Goal: Task Accomplishment & Management: Complete application form

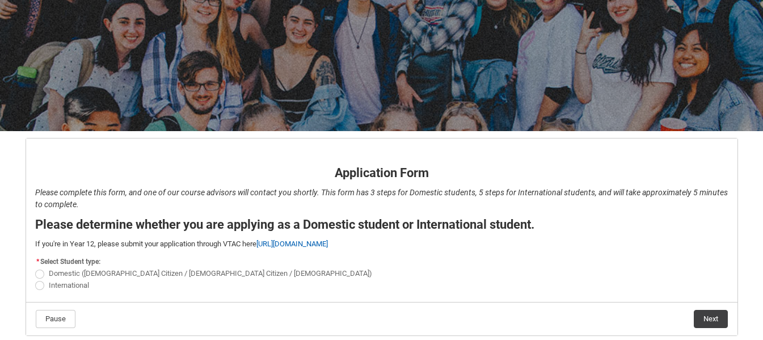
scroll to position [142, 0]
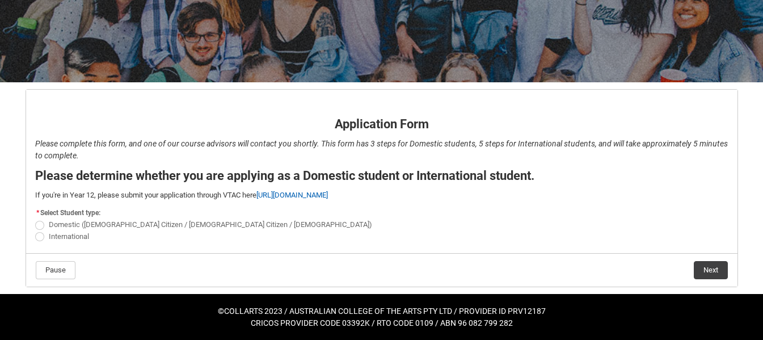
click at [39, 235] on span "REDU_Application_Form_for_Applicant flow" at bounding box center [39, 236] width 9 height 9
click at [35, 230] on input "International" at bounding box center [35, 230] width 1 height 1
radio input "true"
click at [719, 268] on button "Next" at bounding box center [711, 270] width 34 height 18
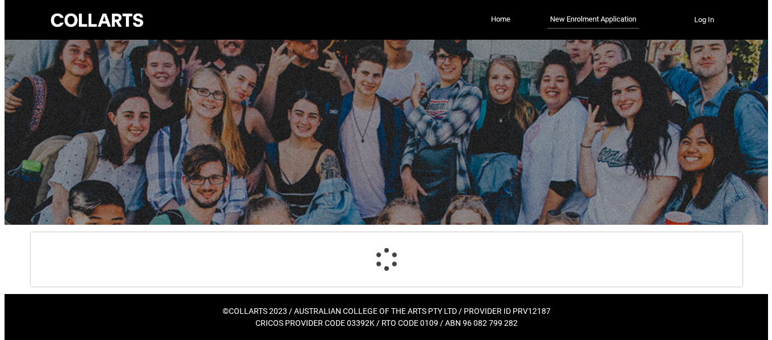
scroll to position [0, 0]
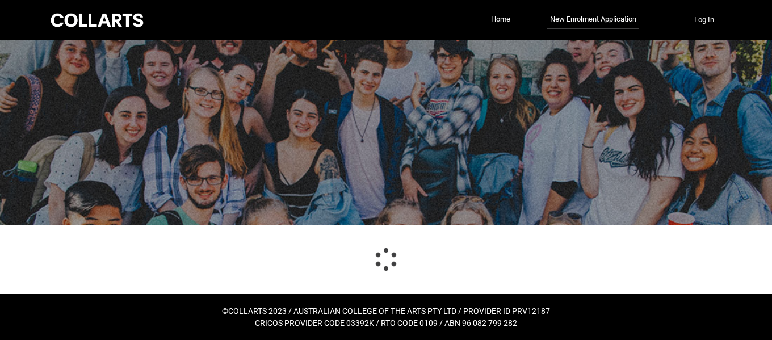
select select "choice_No"
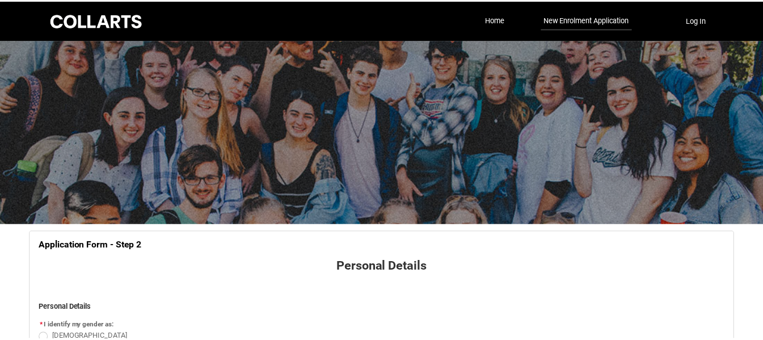
scroll to position [119, 0]
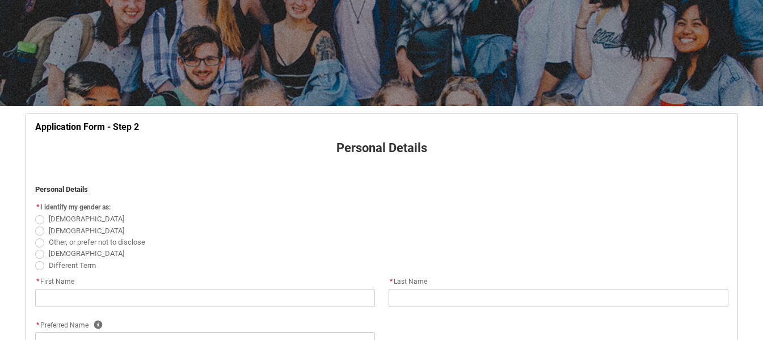
click at [37, 222] on span "REDU_Application_Form_for_Applicant flow" at bounding box center [39, 219] width 9 height 9
click at [35, 213] on input "[DEMOGRAPHIC_DATA]" at bounding box center [35, 213] width 1 height 1
radio input "true"
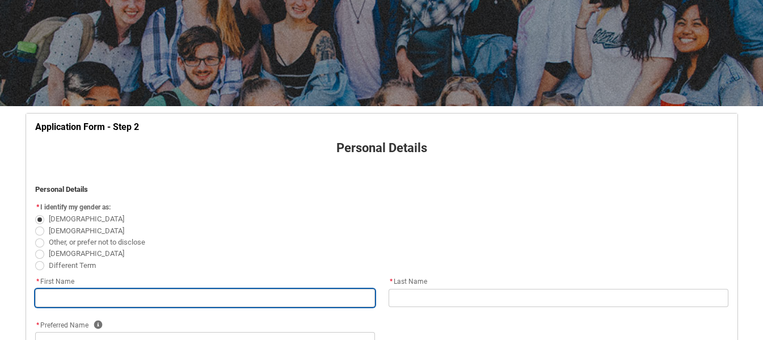
click at [130, 296] on input "REDU_Application_Form_for_Applicant flow" at bounding box center [205, 298] width 340 height 18
type lightning-primitive-input-simple "G"
type input "G"
type lightning-primitive-input-simple "Ga"
type input "Ga"
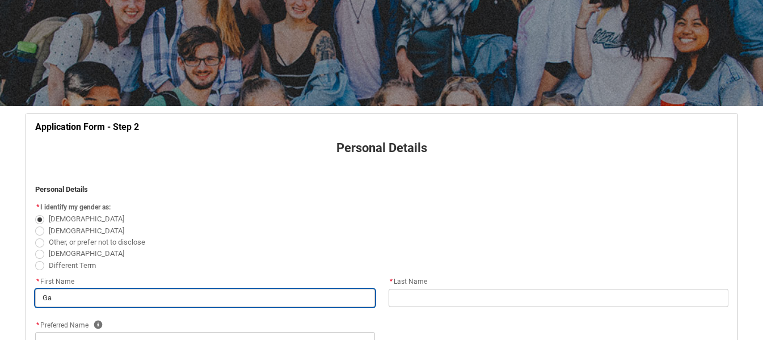
type lightning-primitive-input-simple "Gan"
type input "Gan"
type lightning-primitive-input-simple "Ganz"
type input "Ganz"
type lightning-primitive-input-simple "Ganza"
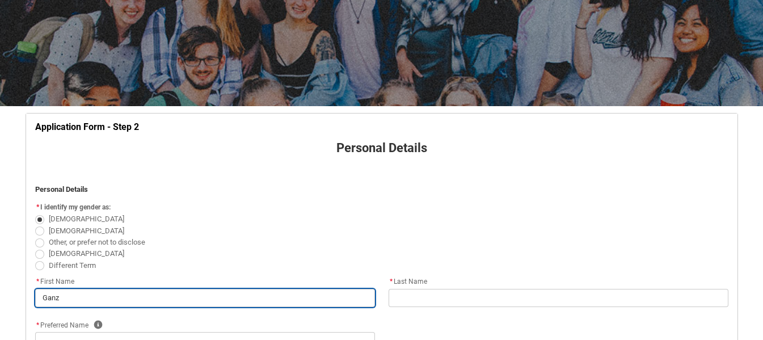
type input "Ganza"
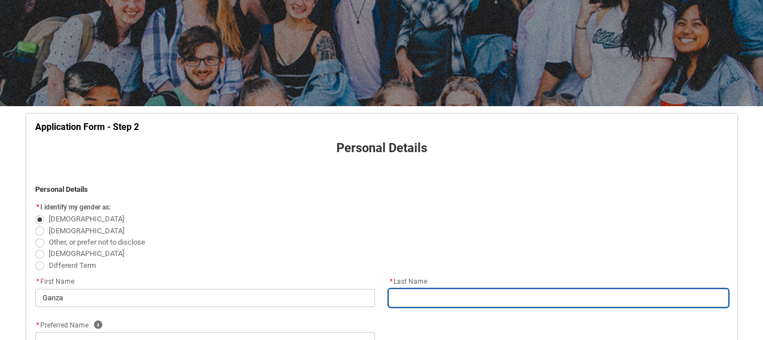
click at [465, 296] on input "REDU_Application_Form_for_Applicant flow" at bounding box center [559, 298] width 340 height 18
type lightning-primitive-input-simple "B"
type input "B"
type lightning-primitive-input-simple "Be"
type input "Be"
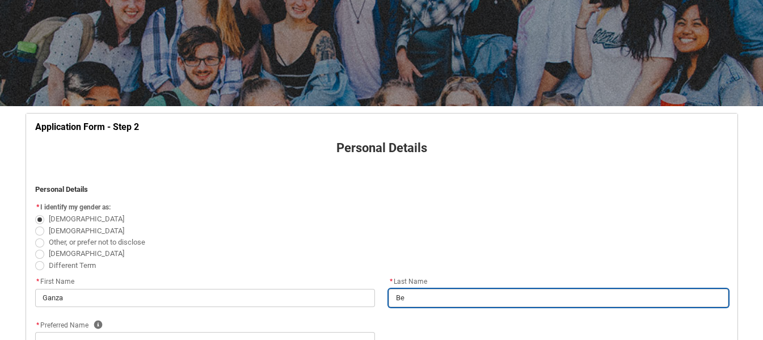
type lightning-primitive-input-simple "Ben"
type input "Ben"
type lightning-primitive-input-simple "Bene"
type input "Bene"
type lightning-primitive-input-simple "Benef"
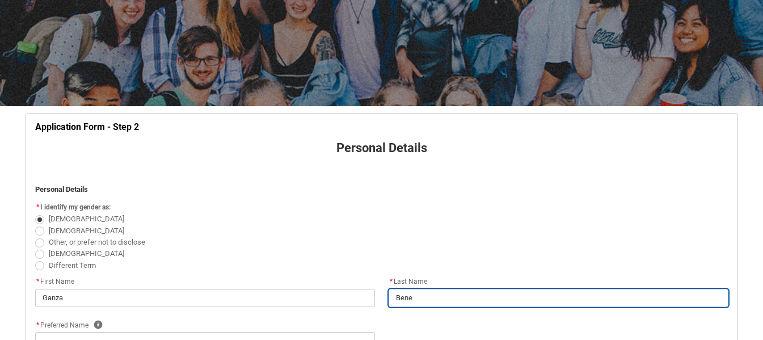
type input "Benef"
type lightning-primitive-input-simple "Benefi"
type input "Benefi"
type lightning-primitive-input-simple "Benefiq"
type input "Benefiq"
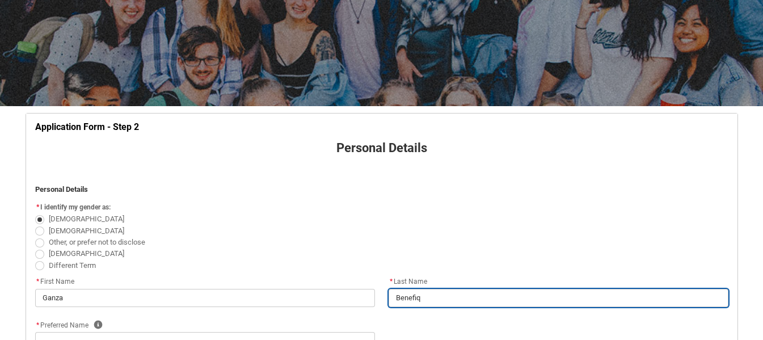
type lightning-primitive-input-simple "Benefiqu"
type input "Benefiqu"
type lightning-primitive-input-simple "Benefique"
type input "Benefique"
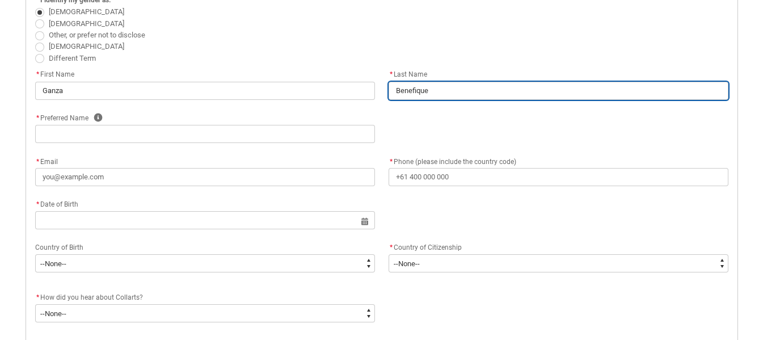
scroll to position [327, 0]
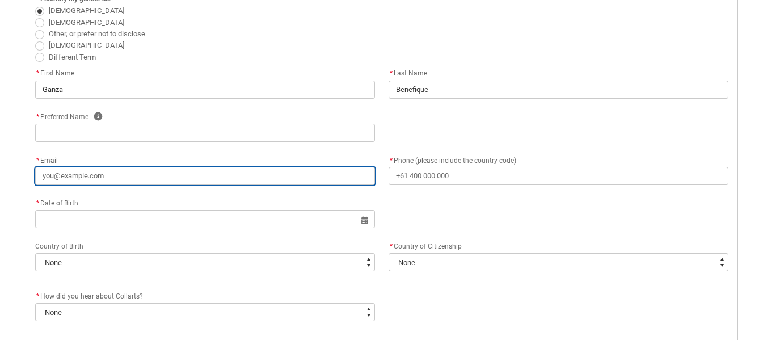
click at [282, 184] on input "* Email" at bounding box center [205, 176] width 340 height 18
type lightning-primitive-input-simple "g"
type input "g"
type lightning-primitive-input-simple "ga"
type input "ga"
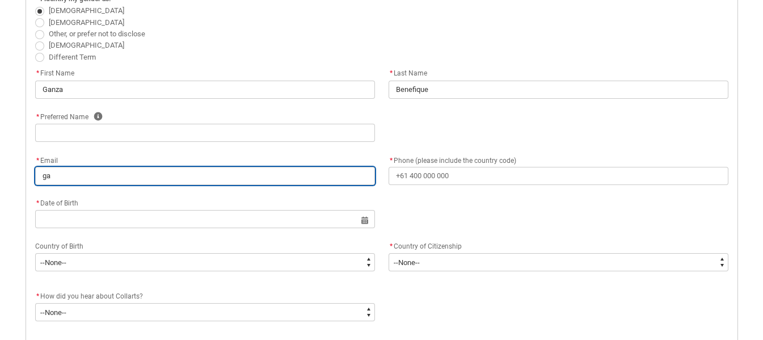
type lightning-primitive-input-simple "gan"
type input "gan"
type lightning-primitive-input-simple "ganz"
type input "ganz"
type lightning-primitive-input-simple "ganza"
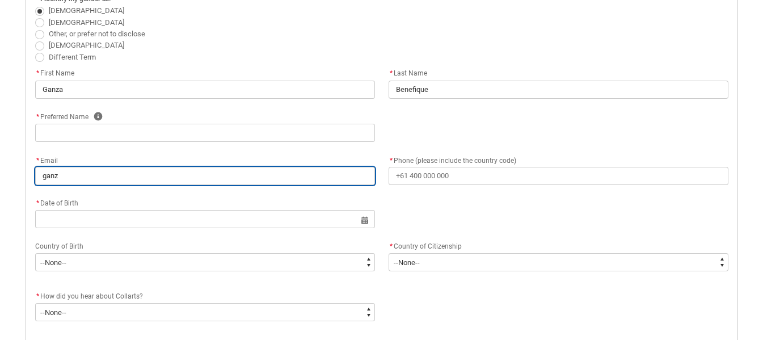
type input "ganza"
type lightning-primitive-input-simple "ganzab"
type input "ganzab"
type lightning-primitive-input-simple "ganzabe"
type input "ganzabe"
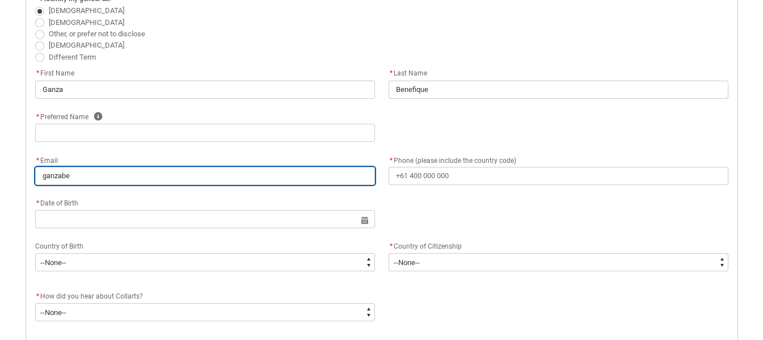
type lightning-primitive-input-simple "ganzaben"
type input "ganzaben"
type lightning-primitive-input-simple "ganzabene"
type input "ganzabene"
type lightning-primitive-input-simple "ganzabenef"
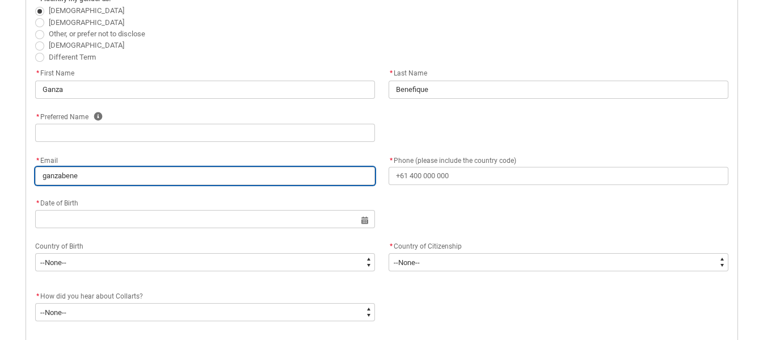
type input "ganzabenef"
type lightning-primitive-input-simple "ganzabenefi"
type input "ganzabenefi"
type lightning-primitive-input-simple "ganzabenefiq"
type input "ganzabenefiq"
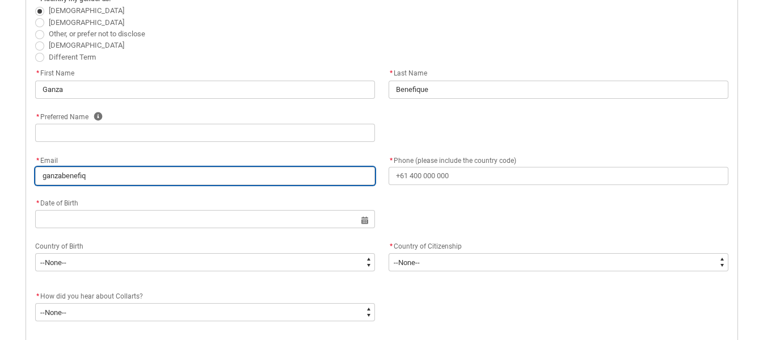
type lightning-primitive-input-simple "ganzabenefiqu"
type input "ganzabenefiqu"
type lightning-primitive-input-simple "ganzabenefique"
type input "ganzabenefique"
type lightning-primitive-input-simple "ganzabenefique@"
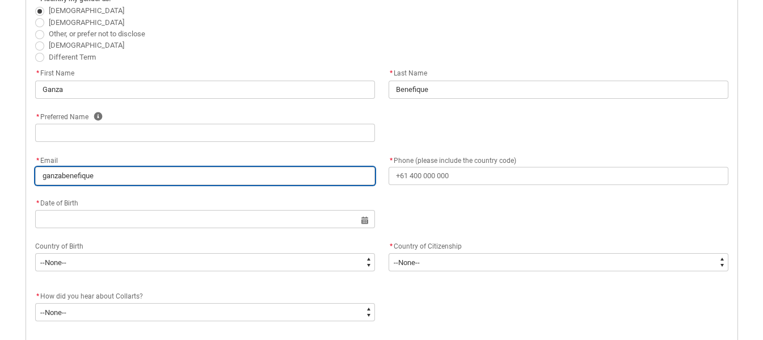
type input "ganzabenefique@"
type lightning-primitive-input-simple "ganzabenefique@g"
type input "ganzabenefique@g"
type lightning-primitive-input-simple "ganzabenefique@gm"
type input "ganzabenefique@gm"
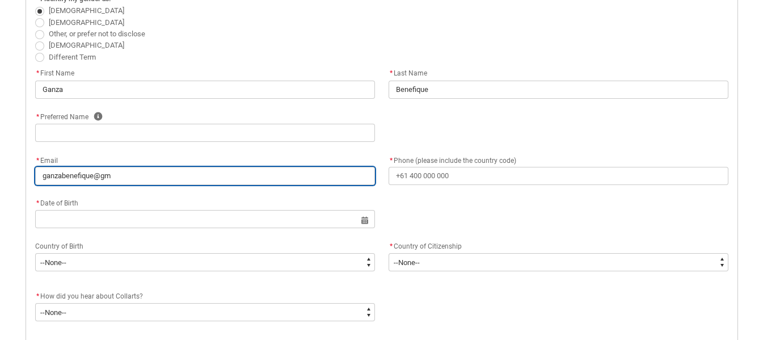
type lightning-primitive-input-simple "ganzabenefique@gma"
type input "ganzabenefique@gma"
type lightning-primitive-input-simple "ganzabenefique@gmai"
type input "ganzabenefique@gmai"
type lightning-primitive-input-simple "[EMAIL_ADDRESS]"
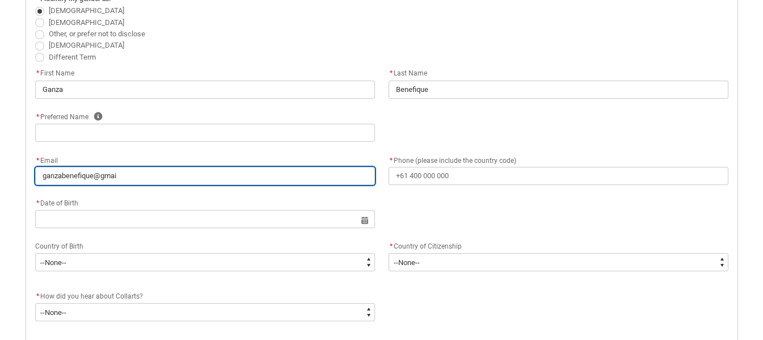
type input "[EMAIL_ADDRESS]"
type lightning-primitive-input-simple "[EMAIL_ADDRESS]."
type input "[EMAIL_ADDRESS]."
type lightning-primitive-input-simple "ganzabenefique@gmail.c"
type input "ganzabenefique@gmail.c"
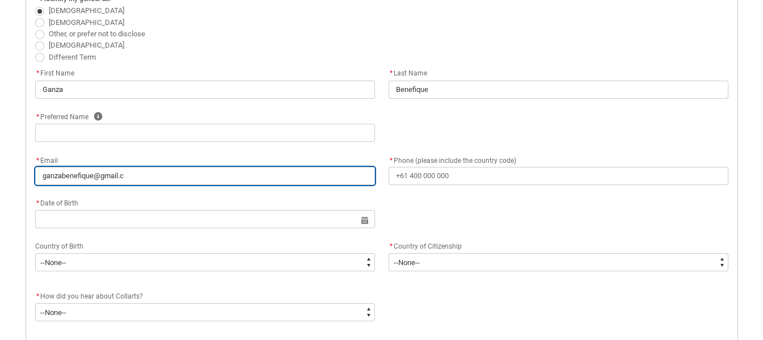
type lightning-primitive-input-simple "[EMAIL_ADDRESS][DOMAIN_NAME]"
type input "[EMAIL_ADDRESS][DOMAIN_NAME]"
type lightning-primitive-input-simple "[EMAIL_ADDRESS][DOMAIN_NAME]"
type input "[EMAIL_ADDRESS][DOMAIN_NAME]"
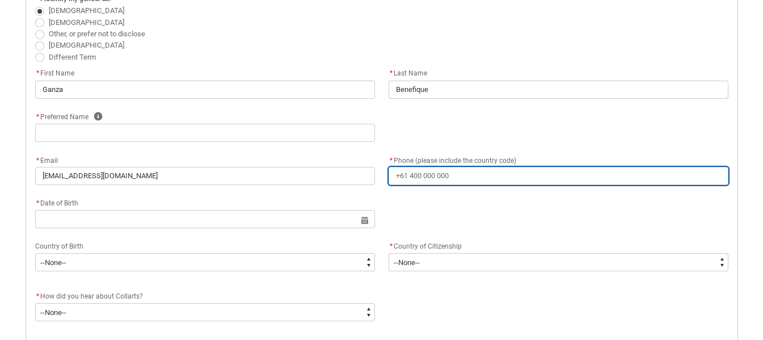
click at [436, 174] on input "* Phone (please include the country code)" at bounding box center [559, 176] width 340 height 18
type lightning-primitive-input-simple "+"
type input "+"
type lightning-primitive-input-simple "+2"
type input "+2"
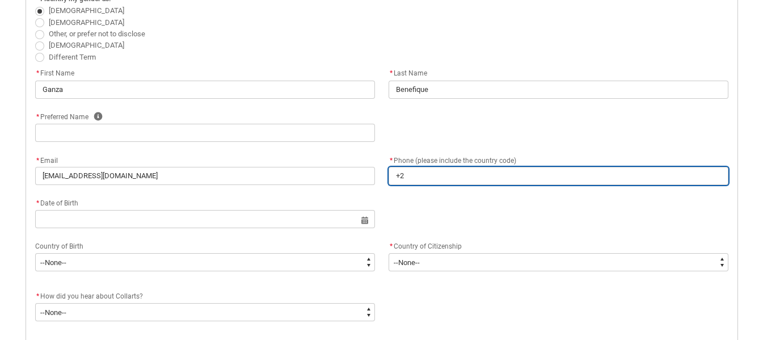
type lightning-primitive-input-simple "+25"
type input "+25"
type lightning-primitive-input-simple "+250"
type input "+250"
type lightning-primitive-input-simple "+2507"
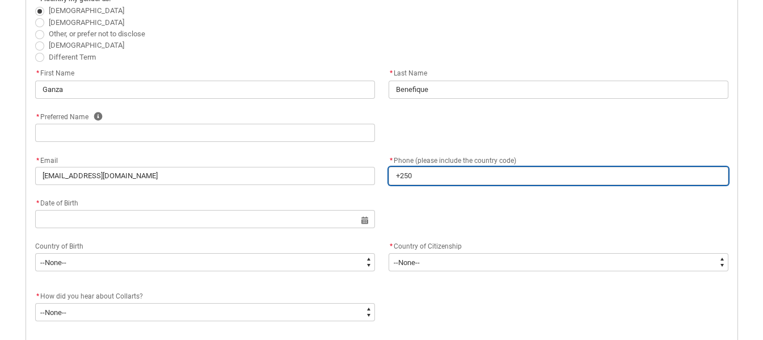
type input "+2507"
type lightning-primitive-input-simple "+25079"
type input "+25079"
type lightning-primitive-input-simple "+250795"
type input "+250795"
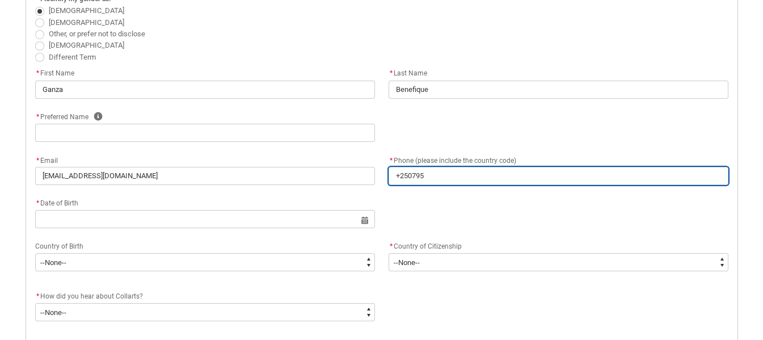
type lightning-primitive-input-simple "+2507954"
type input "+2507954"
type lightning-primitive-input-simple "+25079548"
type input "+25079548"
type lightning-primitive-input-simple "[PHONE_NUMBER]"
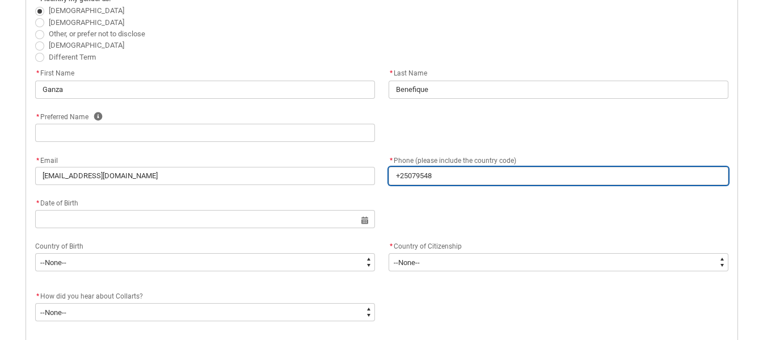
type input "[PHONE_NUMBER]"
type lightning-primitive-input-simple "[PHONE_NUMBER]"
type input "[PHONE_NUMBER]"
type lightning-primitive-input-simple "[PHONE_NUMBER]"
type input "[PHONE_NUMBER]"
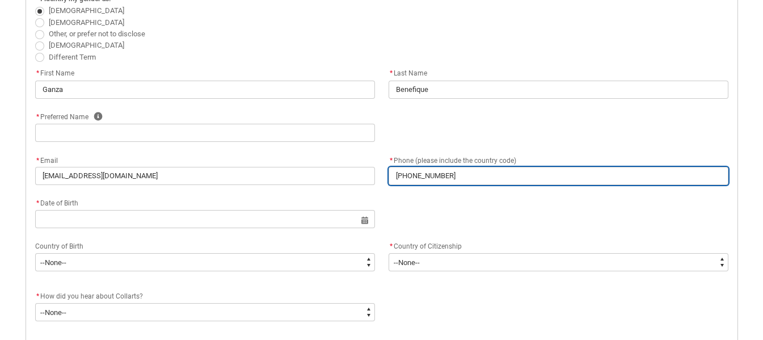
type lightning-primitive-input-simple "[PHONE_NUMBER]"
type input "[PHONE_NUMBER]"
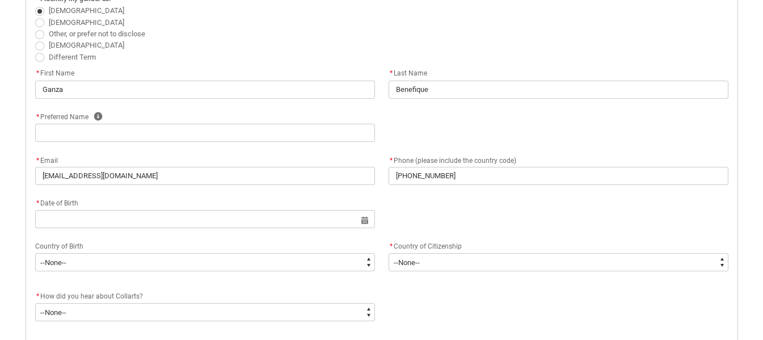
click at [226, 229] on flowruntime-screen-field "* Date of Birth Select a date for Format: [DATE]" at bounding box center [204, 214] width 353 height 36
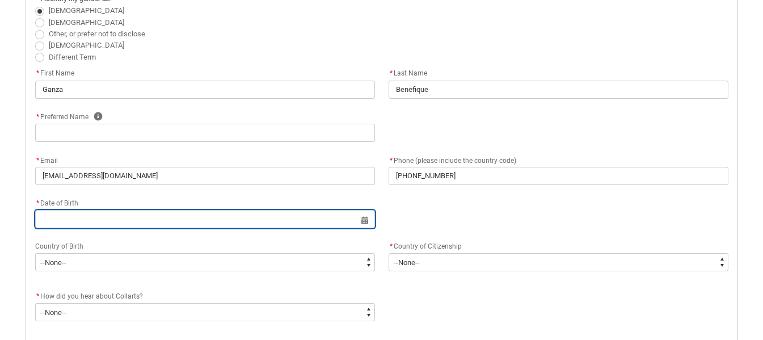
click at [322, 216] on input "REDU_Application_Form_for_Applicant flow" at bounding box center [205, 219] width 340 height 18
select select "2025"
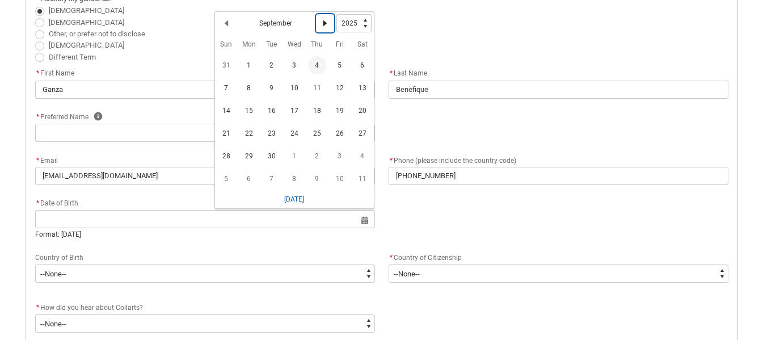
click at [327, 22] on lightning-primitive-icon "Date picker: September" at bounding box center [325, 23] width 8 height 8
click at [366, 27] on select "1925 1926 1927 1928 1929 1930 1931 1932 1933 1934 1935 1936 1937 1938 1939 1940…" at bounding box center [353, 25] width 35 height 18
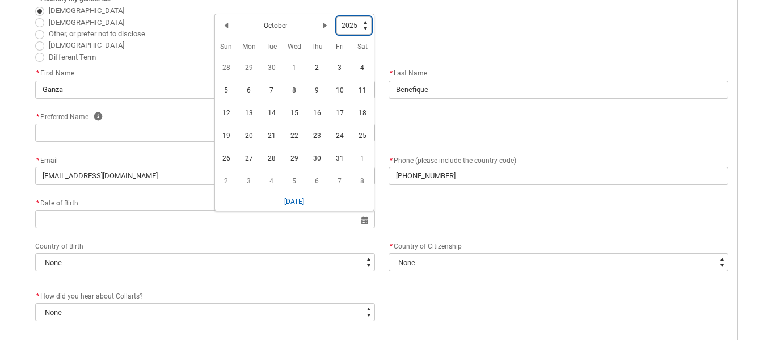
click at [366, 27] on select "1925 1926 1927 1928 1929 1930 1931 1932 1933 1934 1935 1936 1937 1938 1939 1940…" at bounding box center [353, 25] width 35 height 18
type lightning-select "2007"
click at [336, 16] on select "1925 1926 1927 1928 1929 1930 1931 1932 1933 1934 1935 1936 1937 1938 1939 1940…" at bounding box center [353, 25] width 35 height 18
select select "2007"
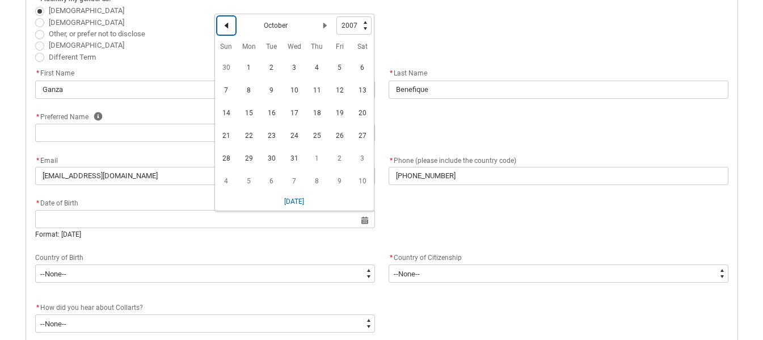
click at [225, 27] on lightning-primitive-icon "Date picker: October" at bounding box center [226, 26] width 8 height 8
click at [225, 27] on lightning-primitive-icon "Date picker: September" at bounding box center [226, 26] width 8 height 8
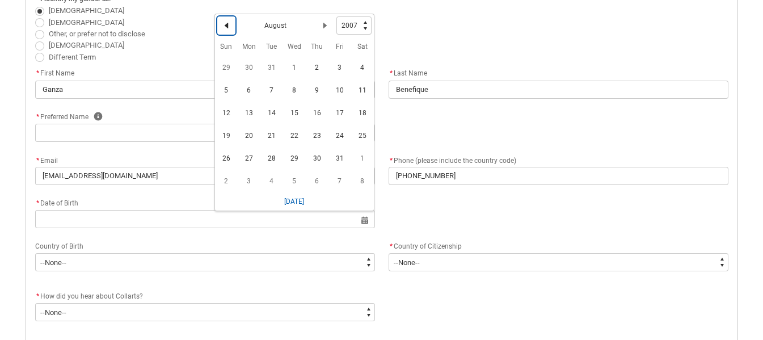
click at [225, 27] on lightning-primitive-icon "Date picker: August" at bounding box center [226, 26] width 8 height 8
click at [225, 27] on lightning-primitive-icon "Date picker: July" at bounding box center [226, 26] width 8 height 8
click at [225, 27] on lightning-primitive-icon "Date picker: June" at bounding box center [226, 26] width 8 height 8
click at [225, 27] on lightning-primitive-icon "Date picker: May" at bounding box center [226, 26] width 8 height 8
click at [225, 27] on lightning-primitive-icon "Date picker: April" at bounding box center [226, 26] width 8 height 8
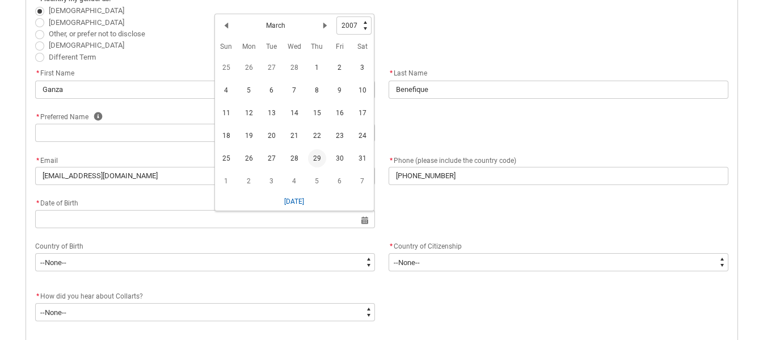
click at [318, 159] on span "29" at bounding box center [317, 158] width 18 height 18
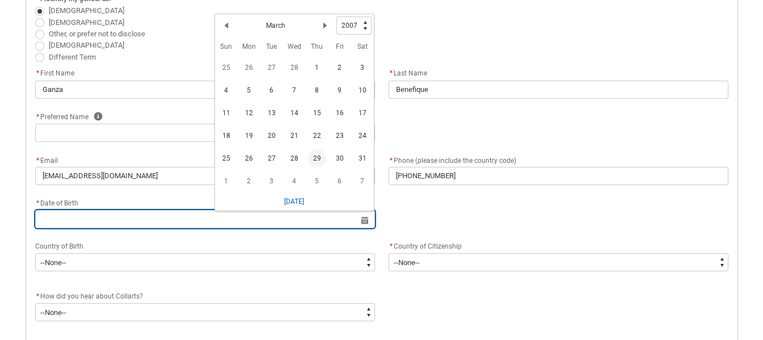
type lightning-datepicker "[DATE]"
type lightning-input "[DATE]"
type input "[DATE]"
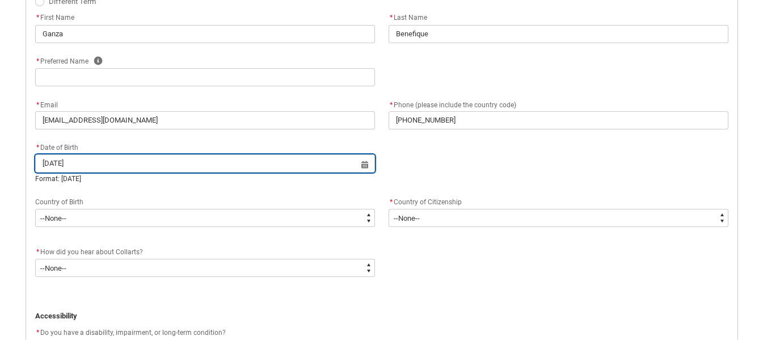
scroll to position [383, 0]
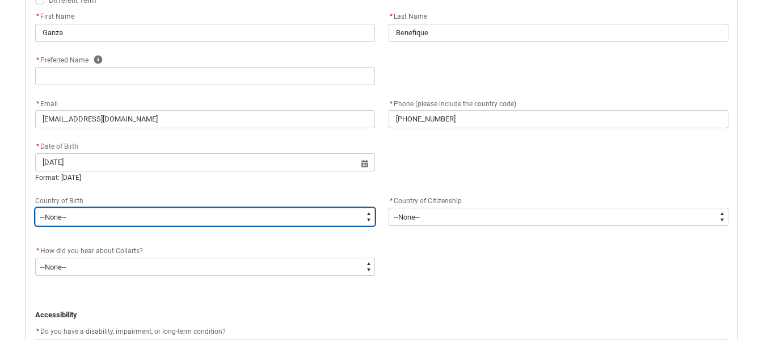
click at [366, 218] on select "--None-- [GEOGRAPHIC_DATA][PERSON_NAME] ([GEOGRAPHIC_DATA]) 7201 [GEOGRAPHIC_DA…" at bounding box center [205, 217] width 340 height 18
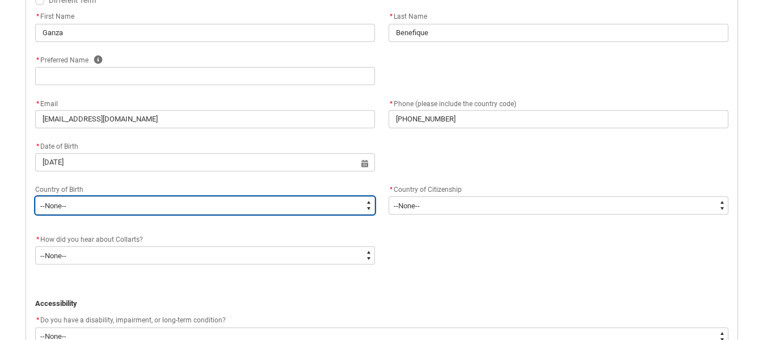
type lightning-select "Birth_Country.9221"
click at [35, 196] on select "--None-- [GEOGRAPHIC_DATA][PERSON_NAME] ([GEOGRAPHIC_DATA]) 7201 [GEOGRAPHIC_DA…" at bounding box center [205, 205] width 340 height 18
select select "Birth_Country.9221"
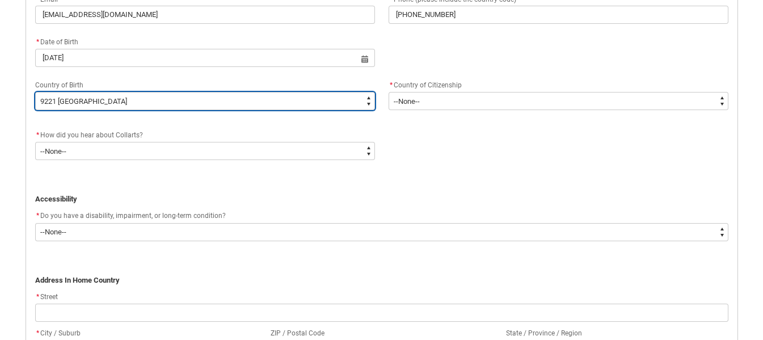
scroll to position [488, 0]
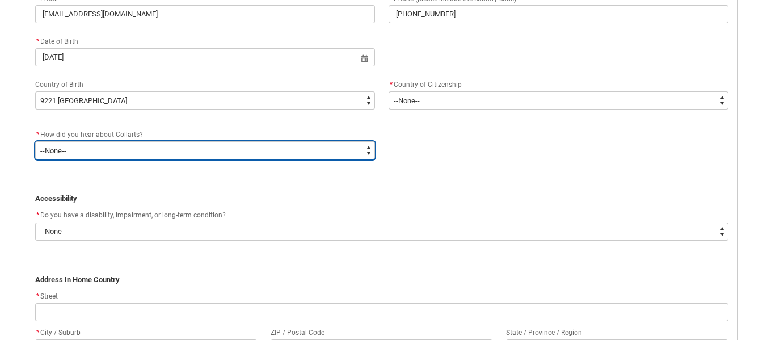
click at [210, 151] on select "--None-- Advertising - Facebook Advertising - Google Advertising - Instagram Ad…" at bounding box center [205, 150] width 340 height 18
type lightning-select "[URL][DOMAIN_NAME] the Media"
click at [35, 141] on select "--None-- Advertising - Facebook Advertising - Google Advertising - Instagram Ad…" at bounding box center [205, 150] width 340 height 18
select select "[URL][DOMAIN_NAME] the Media"
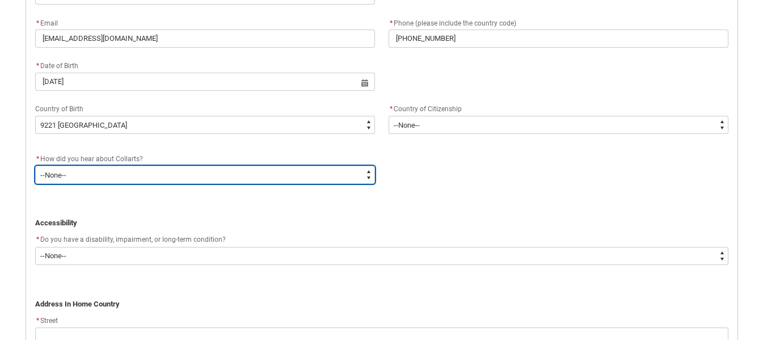
scroll to position [463, 0]
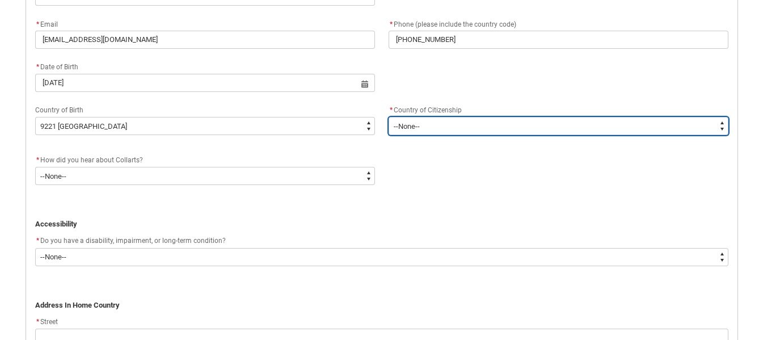
click at [459, 125] on select "--[GEOGRAPHIC_DATA]-- [GEOGRAPHIC_DATA] [GEOGRAPHIC_DATA] [GEOGRAPHIC_DATA] [GE…" at bounding box center [559, 126] width 340 height 18
type lightning-select "Citizenship_Country.[DEMOGRAPHIC_DATA]"
click at [389, 117] on select "--[GEOGRAPHIC_DATA]-- [GEOGRAPHIC_DATA] [GEOGRAPHIC_DATA] [GEOGRAPHIC_DATA] [GE…" at bounding box center [559, 126] width 340 height 18
select select "Citizenship_Country.[DEMOGRAPHIC_DATA]"
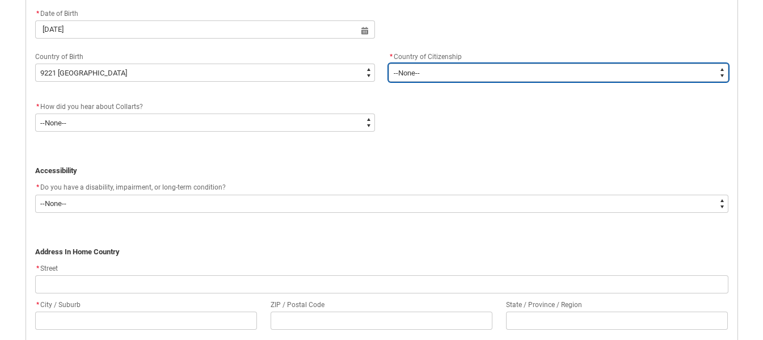
scroll to position [517, 0]
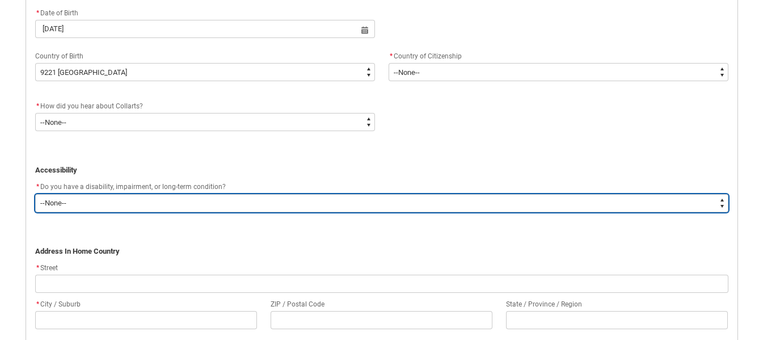
click at [341, 204] on select "--None-- Yes No" at bounding box center [381, 203] width 693 height 18
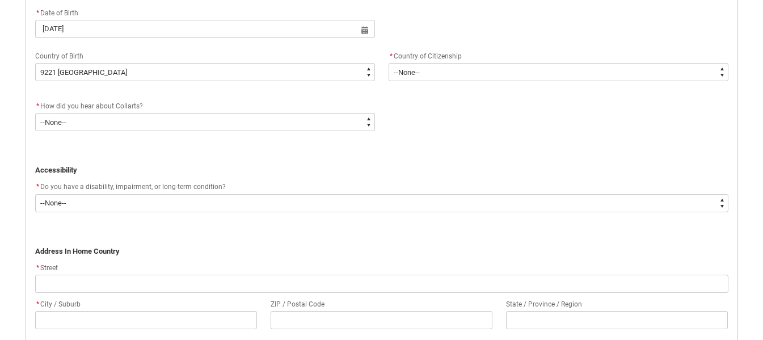
click at [309, 255] on p "Address In Home Country" at bounding box center [381, 251] width 693 height 11
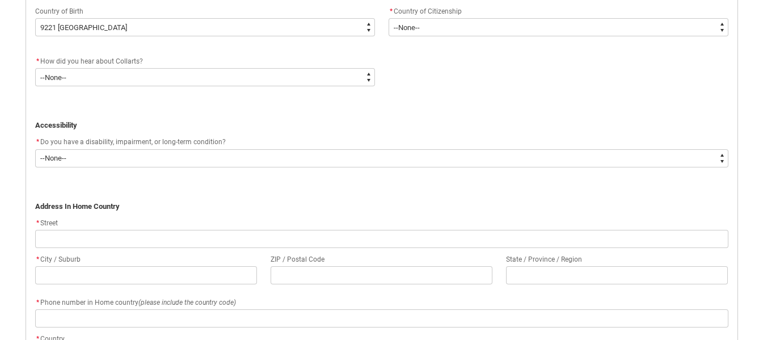
scroll to position [580, 0]
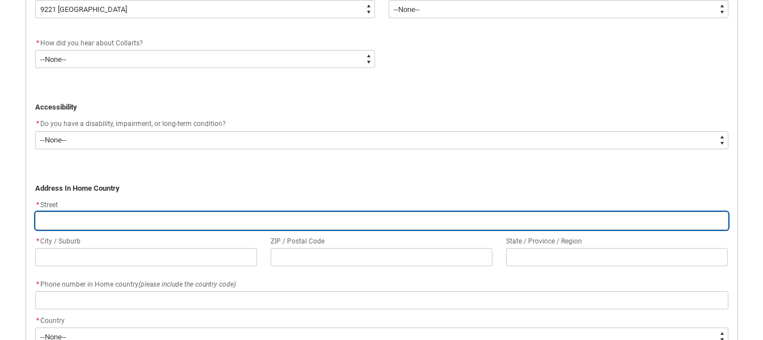
click at [238, 220] on input "REDU_Application_Form_for_Applicant flow" at bounding box center [381, 221] width 693 height 18
type lightning-primitive-input-simple "K"
type input "K"
type lightning-primitive-input-simple "Ki"
type input "Ki"
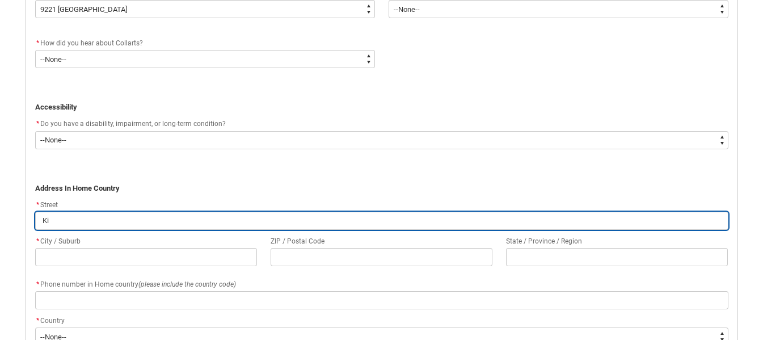
type lightning-primitive-input-simple "Kig"
type input "Kig"
type lightning-primitive-input-simple "Kiga"
type input "Kiga"
type lightning-primitive-input-simple "Kigal"
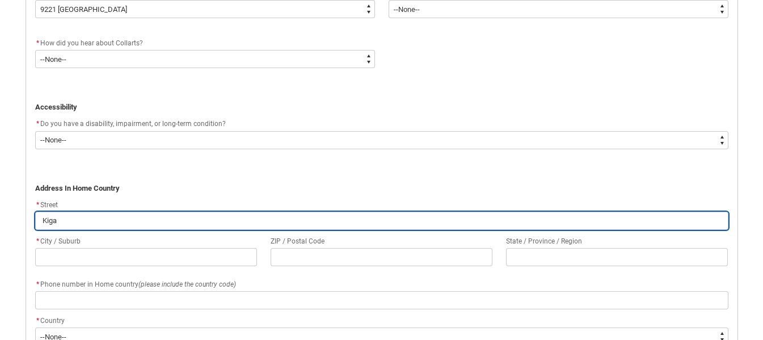
type input "Kigal"
type lightning-primitive-input-simple "Kigali"
type input "Kigali"
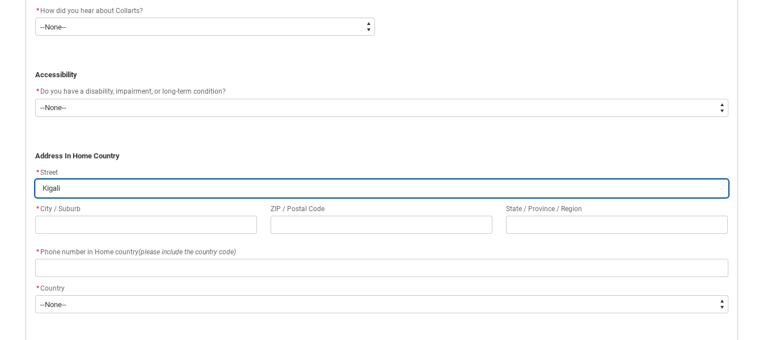
scroll to position [617, 0]
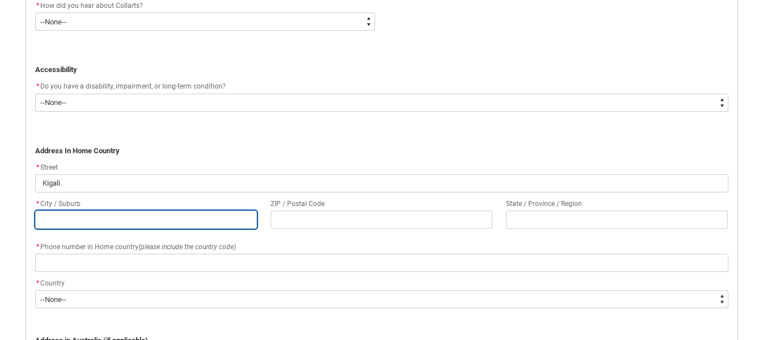
click at [208, 222] on input "REDU_Application_Form_for_Applicant flow" at bounding box center [146, 219] width 222 height 18
type lightning-primitive-input-simple "k"
type input "k"
type lightning-primitive-input-simple "ki"
type input "ki"
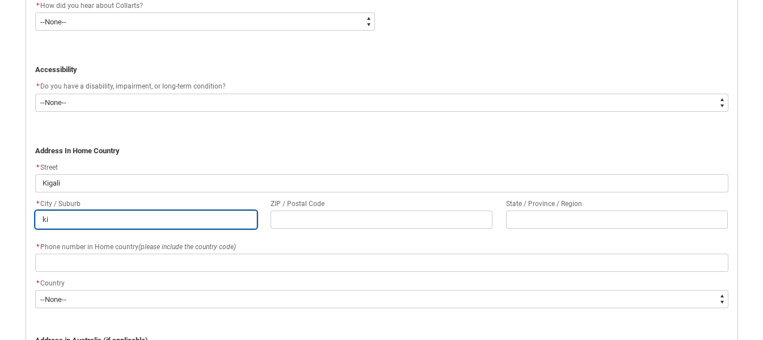
type lightning-primitive-input-simple "kig"
type input "kig"
type lightning-primitive-input-simple "kiga"
type input "kiga"
type lightning-primitive-input-simple "kigal"
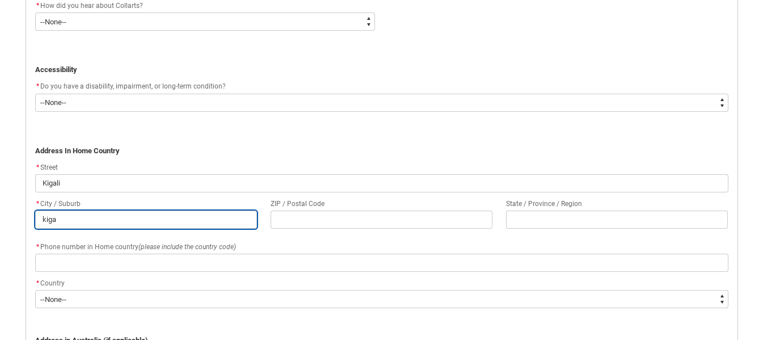
type input "kigal"
type lightning-primitive-input-simple "kigali"
type input "kigali"
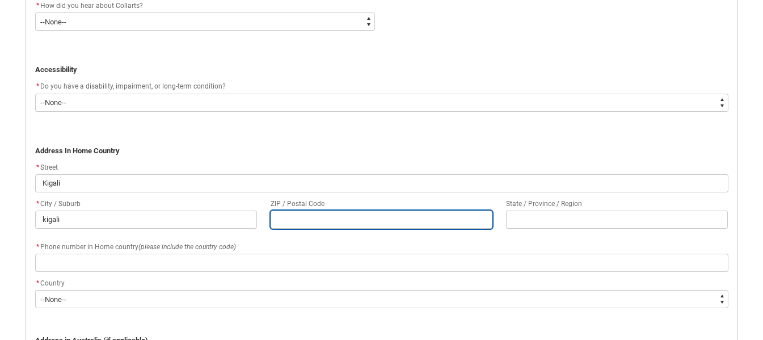
click at [292, 228] on input "REDU_Application_Form_for_Applicant flow" at bounding box center [382, 219] width 222 height 18
type lightning-primitive-input-simple "0"
type input "0"
type lightning-primitive-input-simple "00"
type input "00"
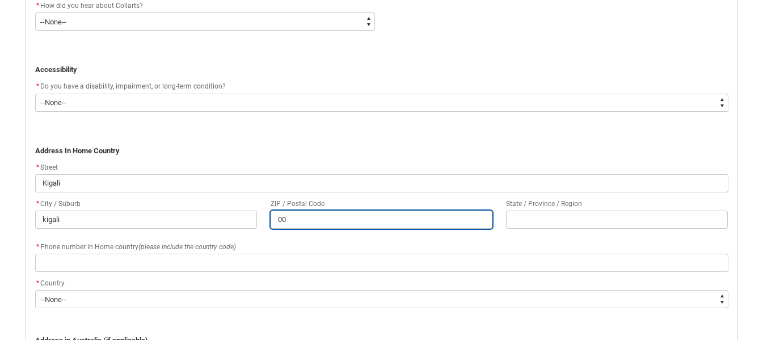
type lightning-primitive-input-simple "000"
type input "000"
type lightning-primitive-input-simple "0000"
type input "0000"
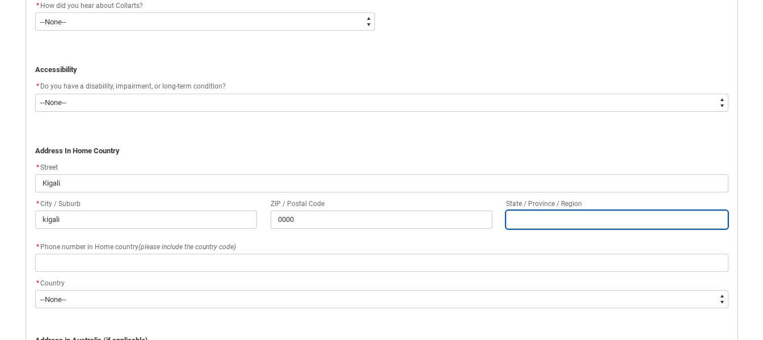
click at [550, 222] on input "REDU_Application_Form_for_Applicant flow" at bounding box center [617, 219] width 222 height 18
type lightning-primitive-input-simple "e"
type input "e"
type lightning-primitive-input-simple "ea"
type input "ea"
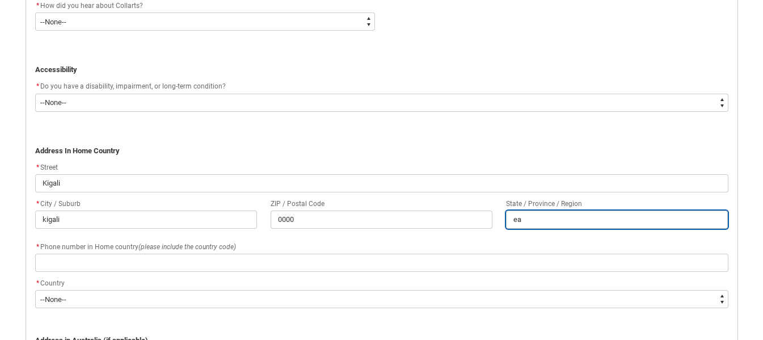
type lightning-primitive-input-simple "eas"
type input "eas"
type lightning-primitive-input-simple "east"
type input "east"
type lightning-primitive-input-simple "easte"
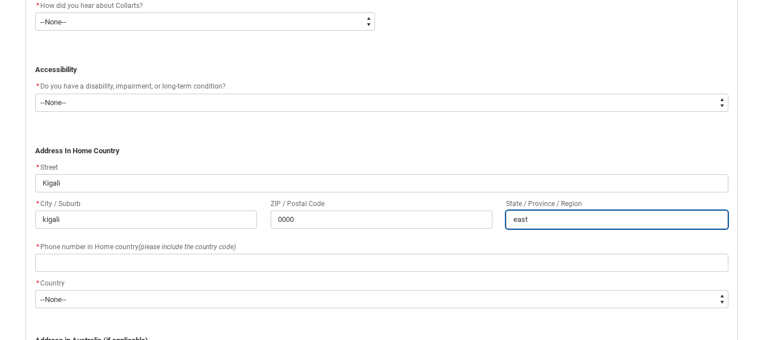
type input "easte"
type lightning-primitive-input-simple "[DATE]"
type input "[DATE]"
type lightning-primitive-input-simple "eastern"
type input "eastern"
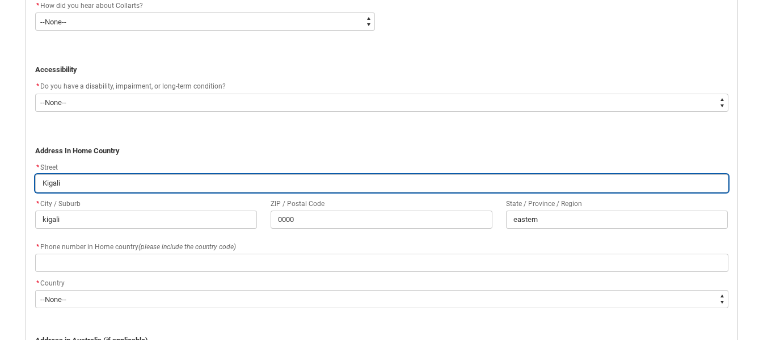
click at [217, 184] on input "Kigali" at bounding box center [381, 183] width 693 height 18
type lightning-primitive-input-simple "Kigal"
type input "Kigal"
type lightning-primitive-input-simple "Kiga"
type input "Kiga"
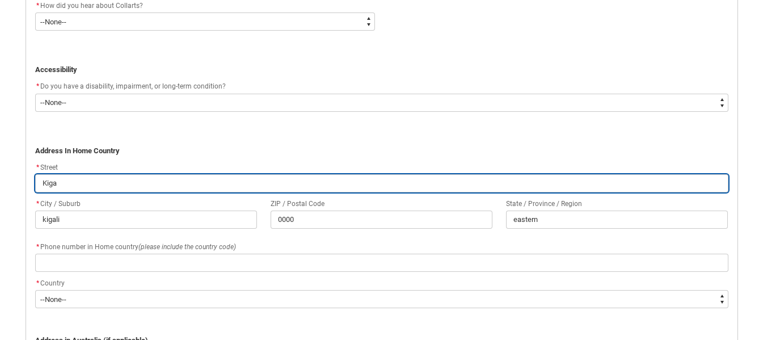
type lightning-primitive-input-simple "Kig"
type input "Kig"
type lightning-primitive-input-simple "Ki"
type input "Ki"
type lightning-primitive-input-simple "K"
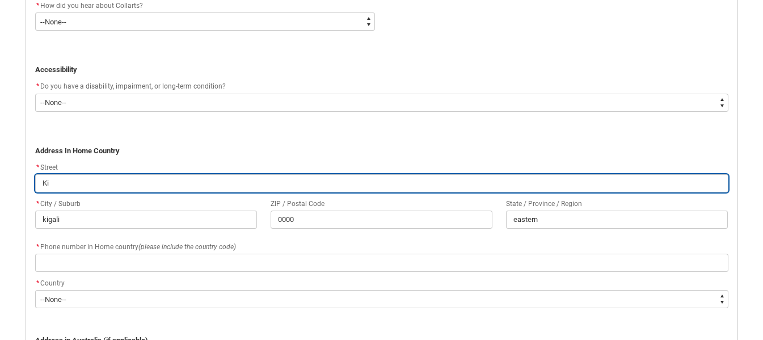
type input "K"
type lightning-primitive-input-simple "r"
type input "r"
type lightning-primitive-input-simple "ru"
type input "ru"
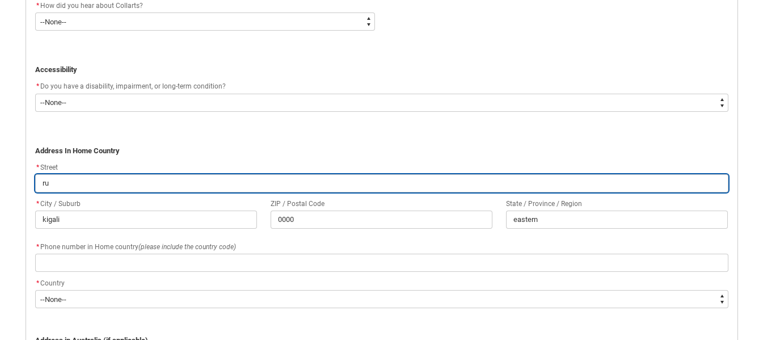
type lightning-primitive-input-simple "rur"
type input "rur"
type lightning-primitive-input-simple "rure"
type input "rure"
type lightning-primitive-input-simple "ruren"
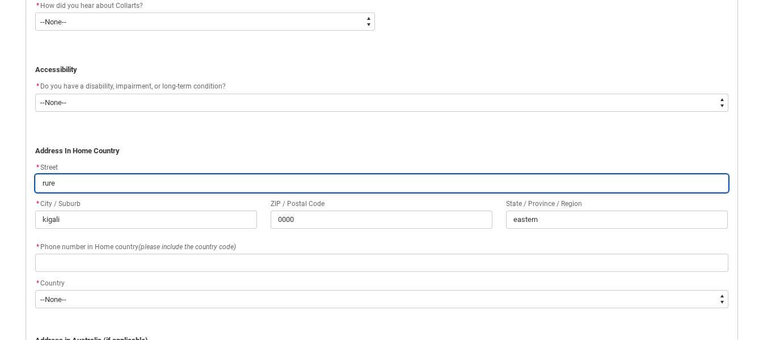
type input "ruren"
type lightning-primitive-input-simple "rureng"
type input "rureng"
type lightning-primitive-input-simple "rurenge"
type input "rurenge"
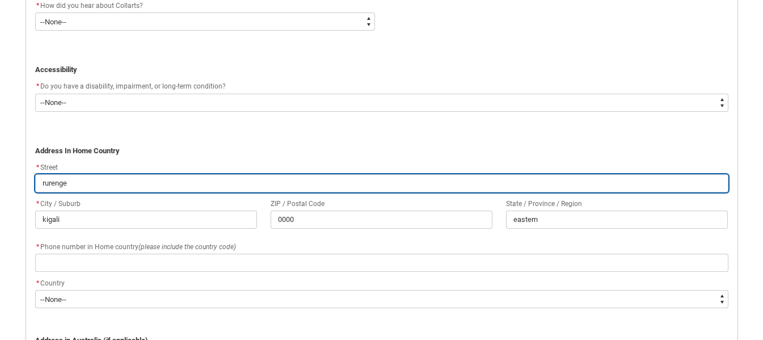
type lightning-primitive-input-simple "rureng"
type input "rureng"
type lightning-primitive-input-simple "ruren"
type input "ruren"
type lightning-primitive-input-simple "rure"
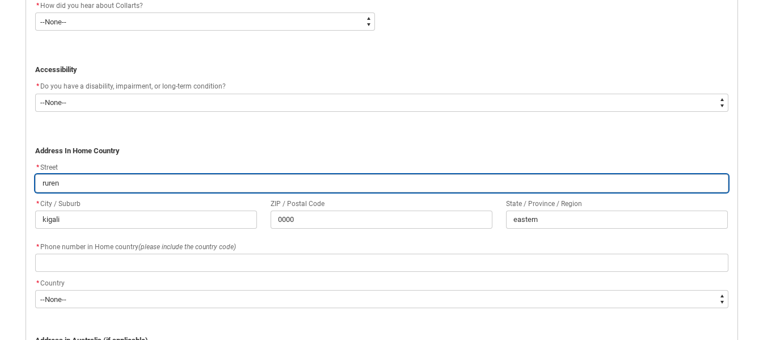
type input "rure"
type lightning-primitive-input-simple "rur"
type input "rur"
type lightning-primitive-input-simple "ru"
type input "ru"
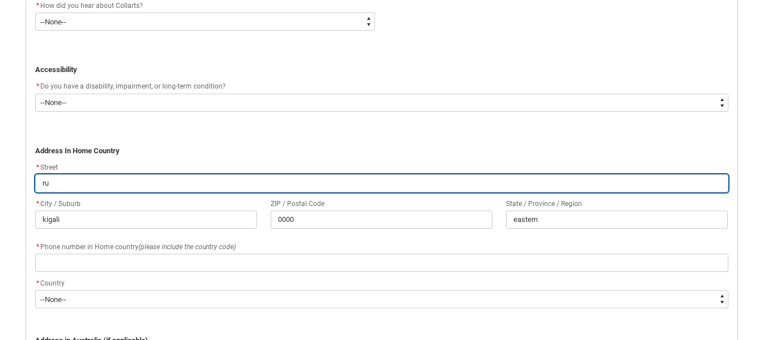
type lightning-primitive-input-simple "r"
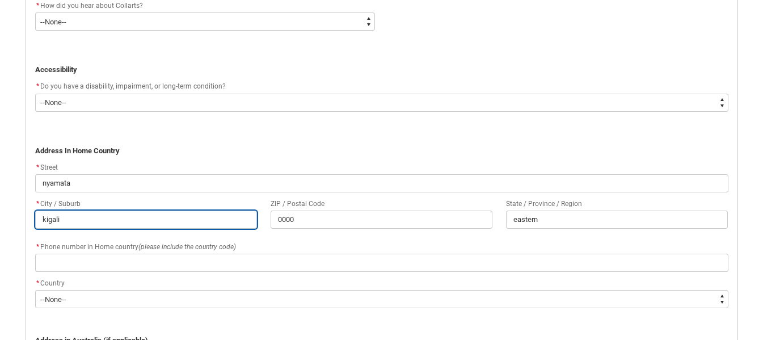
click at [163, 222] on input "kigali" at bounding box center [146, 219] width 222 height 18
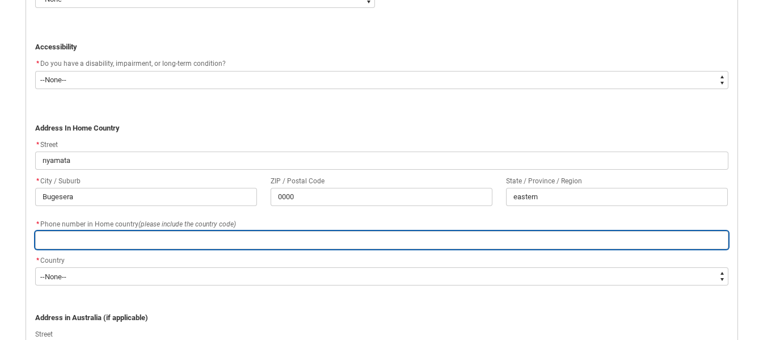
click at [152, 235] on input "REDU_Application_Form_for_Applicant flow" at bounding box center [381, 240] width 693 height 18
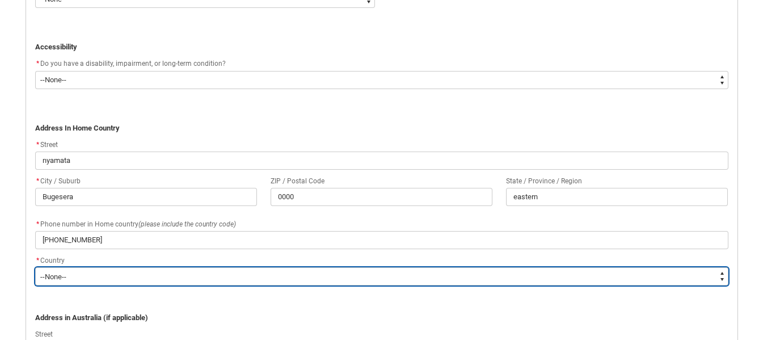
click at [146, 275] on select "--None-- [GEOGRAPHIC_DATA] ([GEOGRAPHIC_DATA]) [GEOGRAPHIC_DATA] [GEOGRAPHIC_DA…" at bounding box center [381, 276] width 693 height 18
click at [35, 267] on select "--None-- [GEOGRAPHIC_DATA] ([GEOGRAPHIC_DATA]) [GEOGRAPHIC_DATA] [GEOGRAPHIC_DA…" at bounding box center [381, 276] width 693 height 18
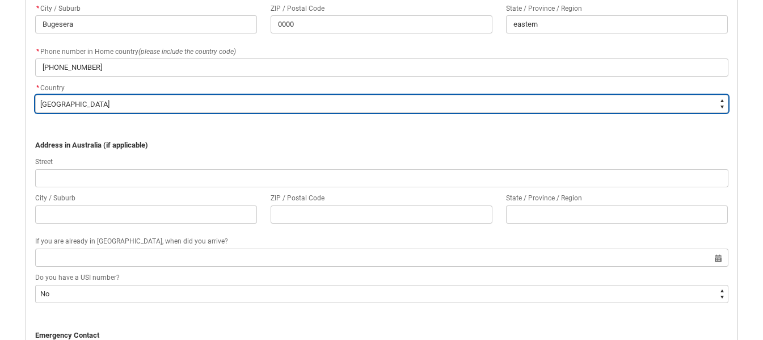
scroll to position [813, 0]
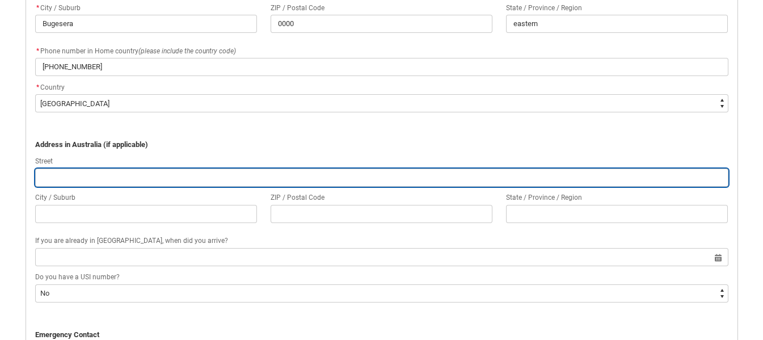
click at [178, 176] on input "REDU_Application_Form_for_Applicant flow" at bounding box center [381, 177] width 693 height 18
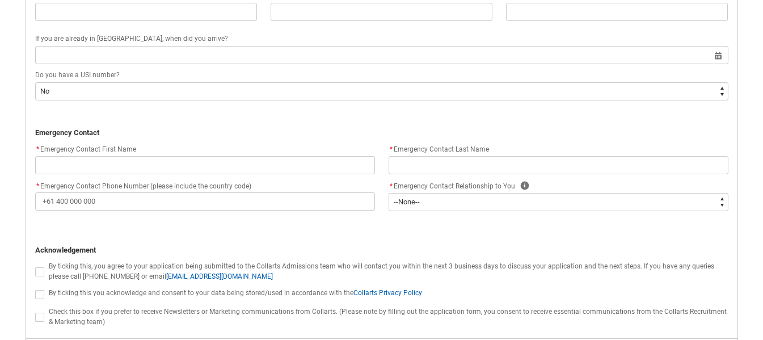
scroll to position [1015, 0]
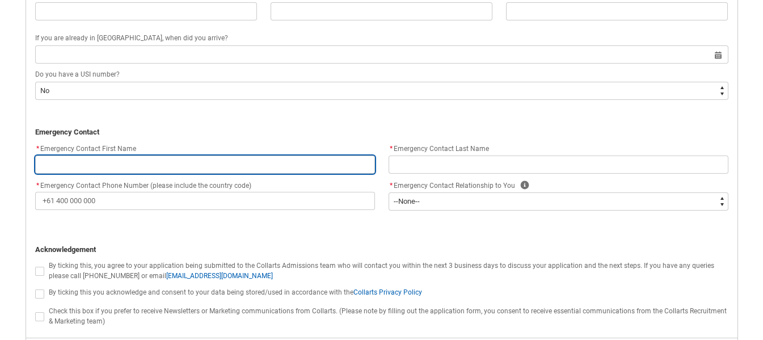
click at [164, 161] on input "REDU_Application_Form_for_Applicant flow" at bounding box center [205, 164] width 340 height 18
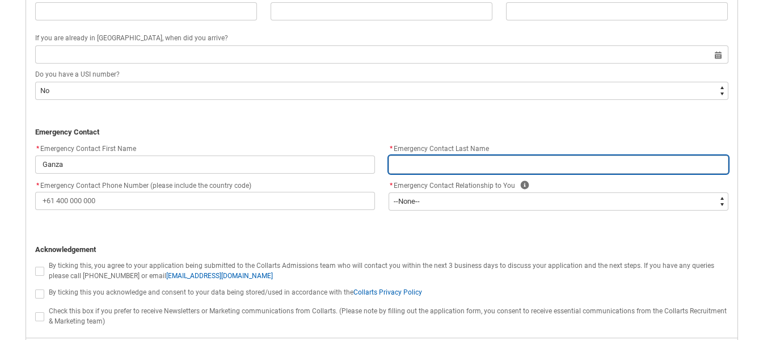
click at [427, 165] on input "REDU_Application_Form_for_Applicant flow" at bounding box center [559, 164] width 340 height 18
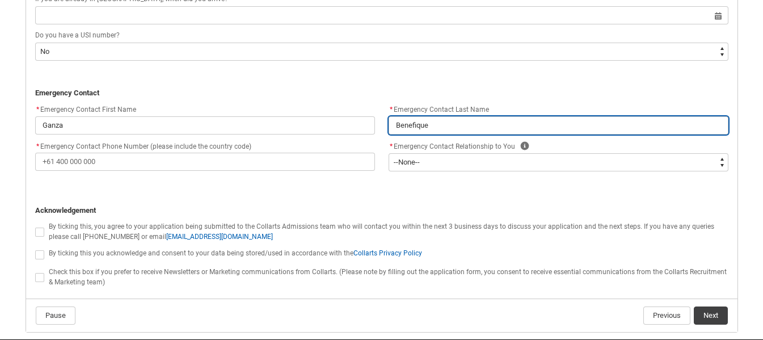
scroll to position [1056, 0]
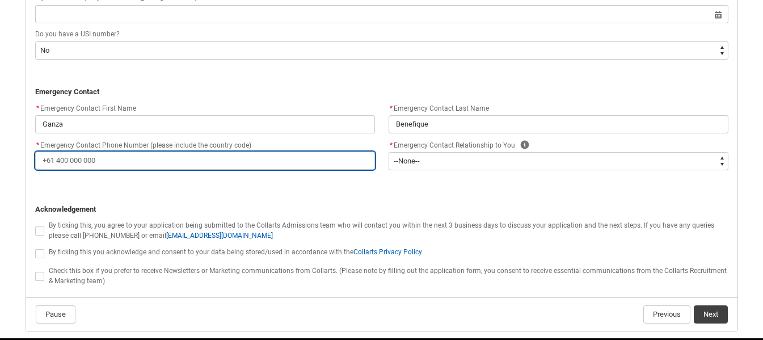
click at [276, 161] on input "* Emergency Contact Phone Number (please include the country code)" at bounding box center [205, 160] width 340 height 18
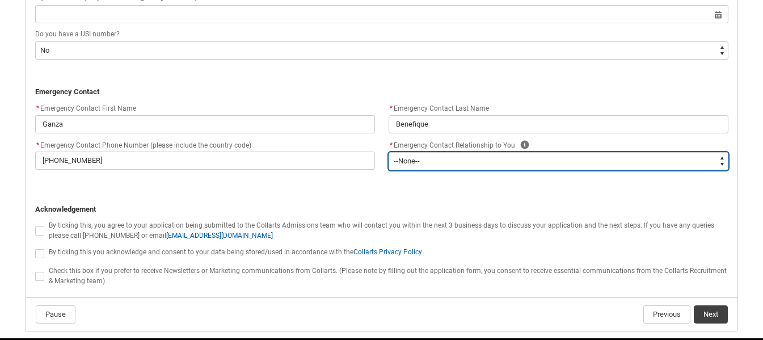
click at [428, 159] on select "--None-- Mother Father Sibling Child Partner Relation Friend" at bounding box center [559, 161] width 340 height 18
click at [389, 152] on select "--None-- Mother Father Sibling Child Partner Relation Friend" at bounding box center [559, 161] width 340 height 18
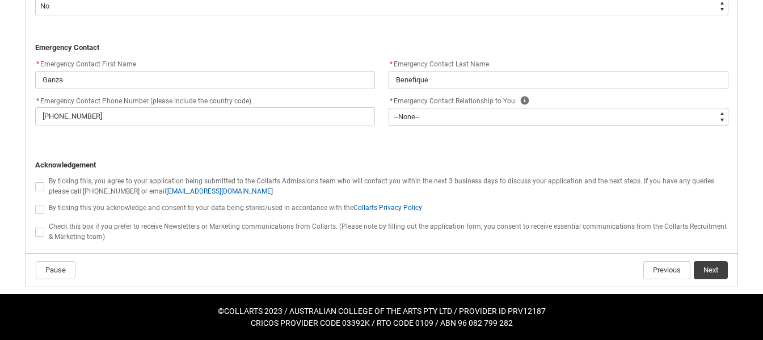
click at [39, 188] on span "REDU_Application_Form_for_Applicant flow" at bounding box center [39, 186] width 9 height 9
click at [35, 180] on input "REDU_Application_Form_for_Applicant flow" at bounding box center [35, 180] width 1 height 1
click at [39, 210] on span "REDU_Application_Form_for_Applicant flow" at bounding box center [39, 209] width 9 height 9
click at [35, 203] on input "REDU_Application_Form_for_Applicant flow" at bounding box center [35, 203] width 1 height 1
click at [39, 231] on span "REDU_Application_Form_for_Applicant flow" at bounding box center [39, 231] width 9 height 9
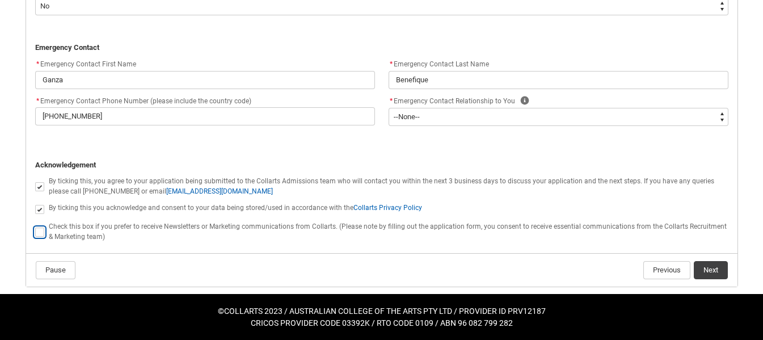
click at [35, 226] on input "REDU_Application_Form_for_Applicant flow" at bounding box center [35, 225] width 1 height 1
click at [708, 275] on button "Next" at bounding box center [711, 270] width 34 height 18
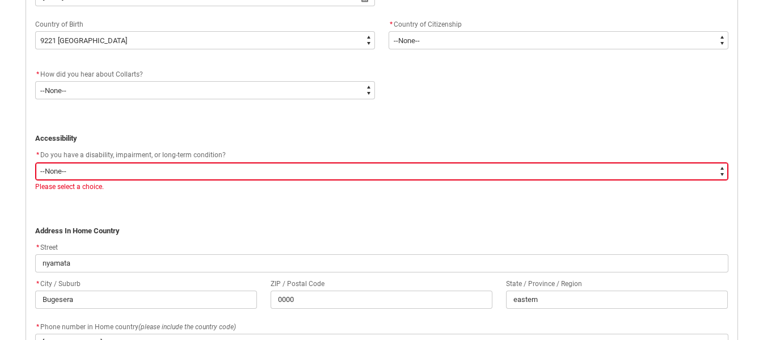
scroll to position [559, 0]
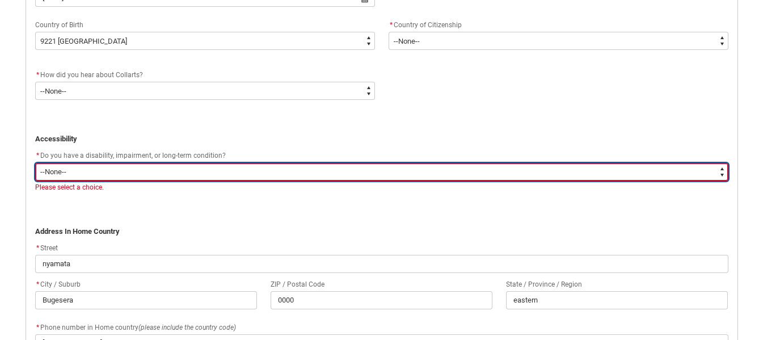
click at [327, 180] on select "--None-- Yes No" at bounding box center [381, 172] width 693 height 18
click at [35, 163] on select "--None-- Yes No" at bounding box center [381, 172] width 693 height 18
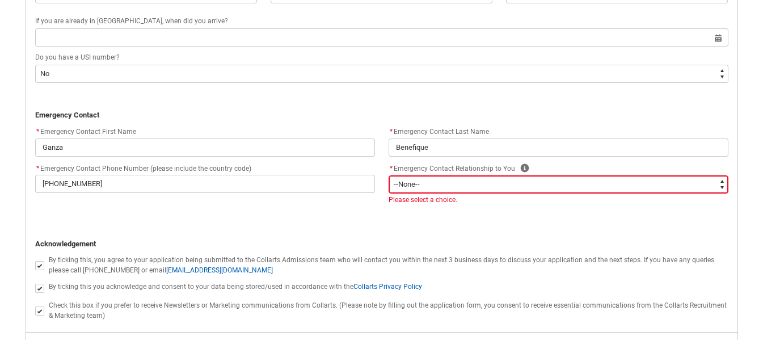
scroll to position [1056, 0]
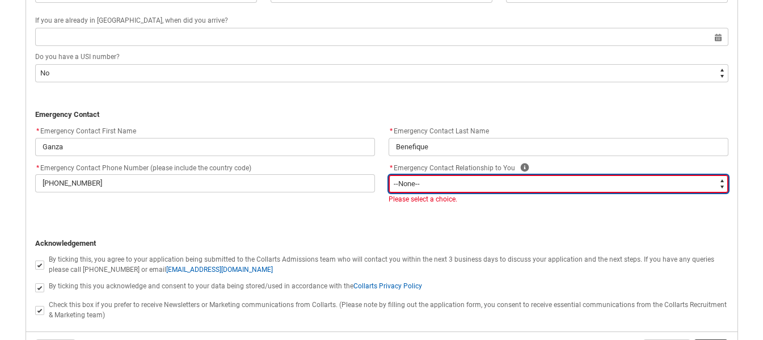
click at [688, 184] on select "--None-- Mother Father Sibling Child Partner Relation Friend" at bounding box center [559, 184] width 340 height 18
click at [389, 175] on select "--None-- Mother Father Sibling Child Partner Relation Friend" at bounding box center [559, 184] width 340 height 18
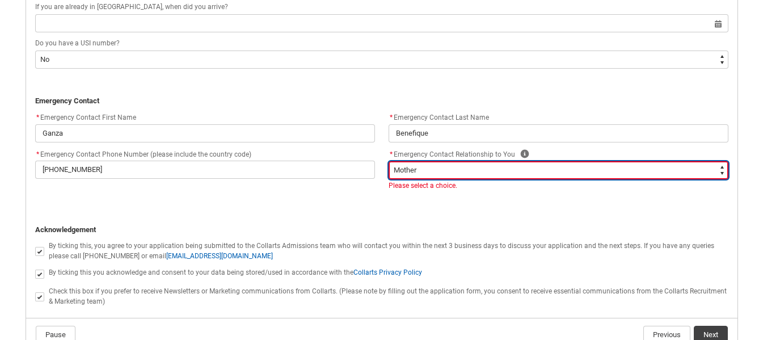
scroll to position [1070, 0]
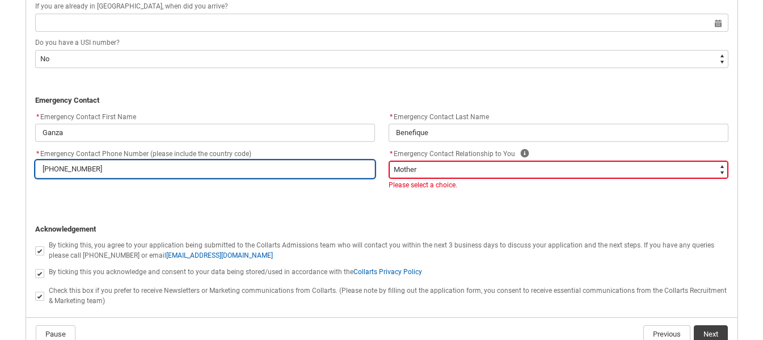
click at [119, 167] on input "[PHONE_NUMBER]" at bounding box center [205, 169] width 340 height 18
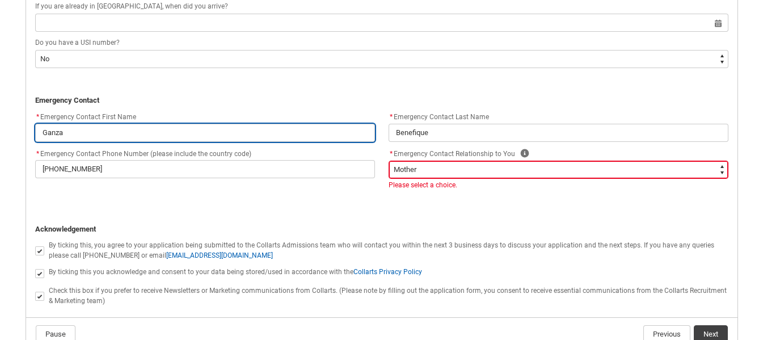
click at [220, 131] on input "Ganza" at bounding box center [205, 133] width 340 height 18
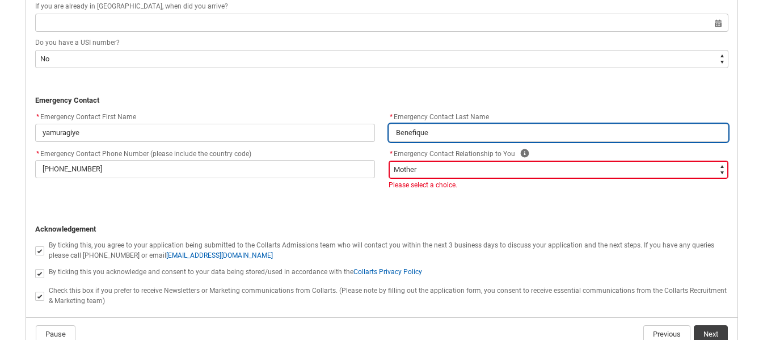
click at [463, 138] on input "Benefique" at bounding box center [559, 133] width 340 height 18
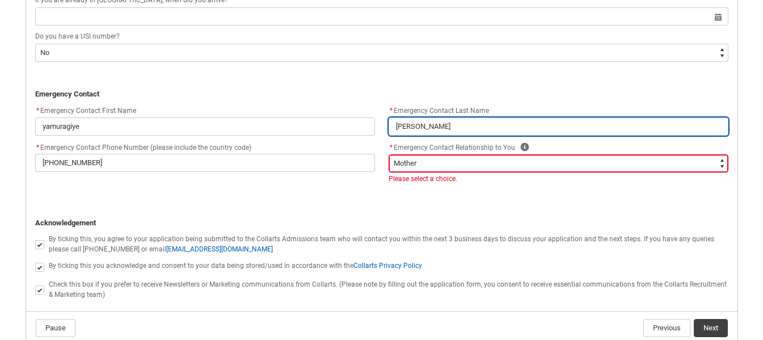
scroll to position [1076, 0]
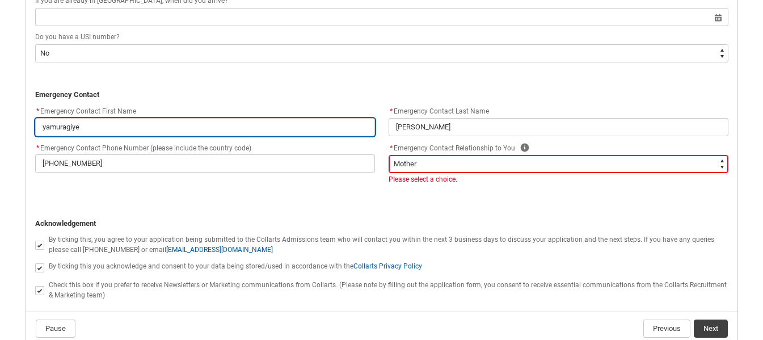
click at [45, 125] on input "yamuragiye" at bounding box center [205, 127] width 340 height 18
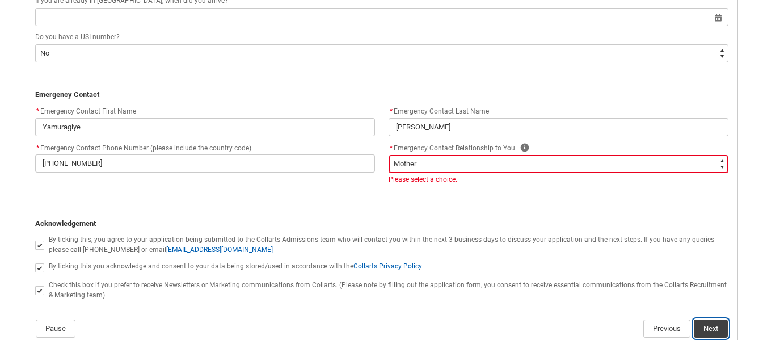
click at [712, 327] on button "Next" at bounding box center [711, 328] width 34 height 18
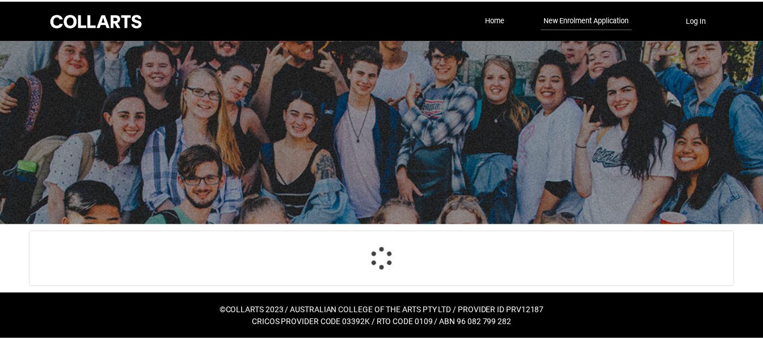
scroll to position [119, 0]
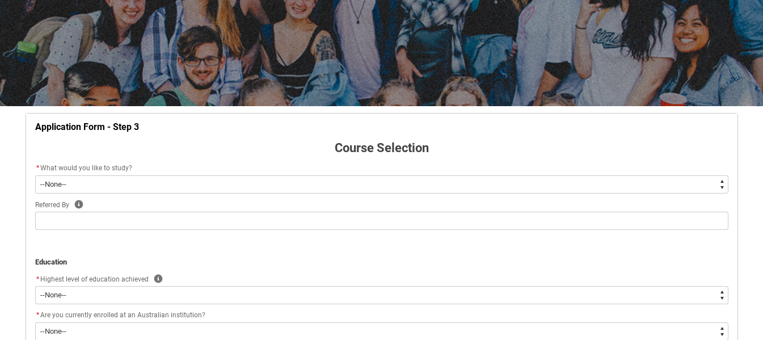
click at [609, 206] on div "Referred By Help" at bounding box center [381, 205] width 693 height 14
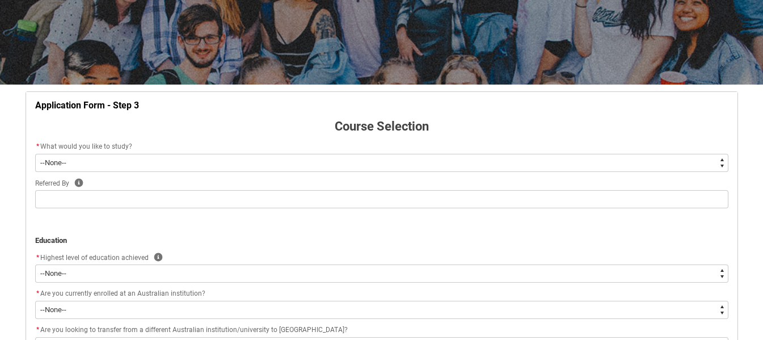
scroll to position [142, 0]
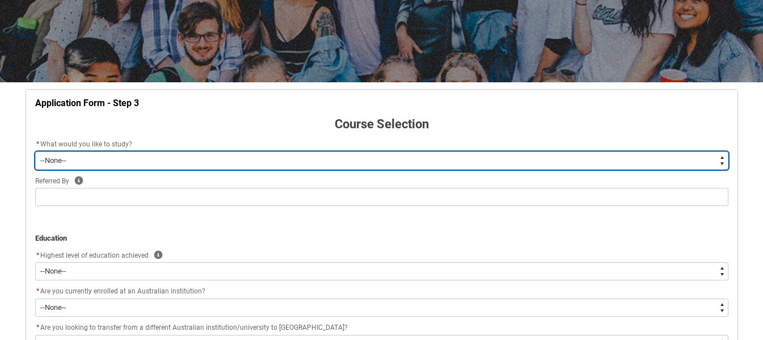
click at [514, 161] on select "--None-- Diploma Bachelor Post Graduate" at bounding box center [381, 160] width 693 height 18
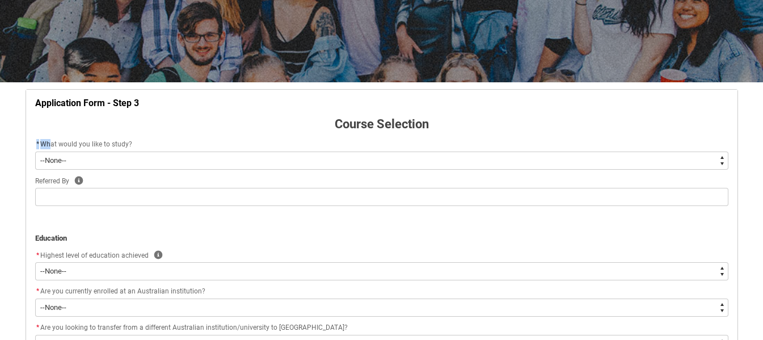
drag, startPoint x: 35, startPoint y: 138, endPoint x: 52, endPoint y: 146, distance: 18.3
click at [52, 146] on div "* What would you like to study?" at bounding box center [381, 145] width 693 height 14
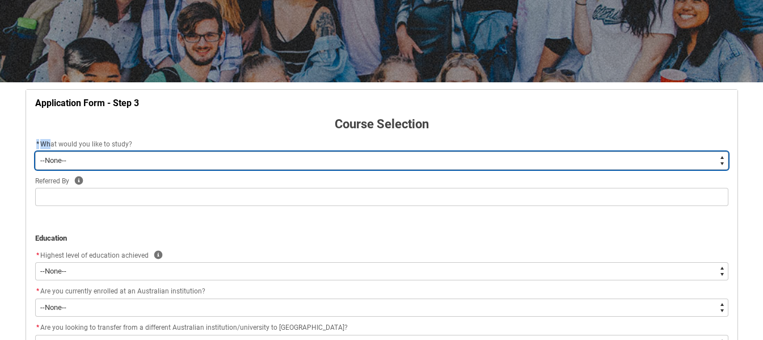
click at [63, 158] on select "--None-- Diploma Bachelor Post Graduate" at bounding box center [381, 160] width 693 height 18
click at [171, 163] on select "--None-- Diploma Bachelor Post Graduate" at bounding box center [381, 160] width 693 height 18
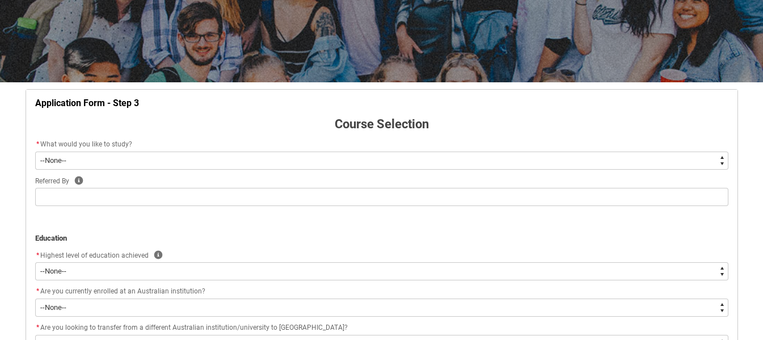
click at [26, 133] on div "Application Form - Step 3 Course Selection * What would you like to study? * --…" at bounding box center [381, 278] width 711 height 365
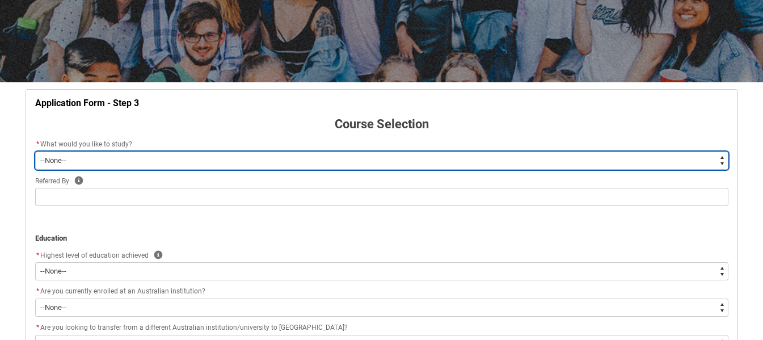
click at [57, 161] on select "--None-- Diploma Bachelor Post Graduate" at bounding box center [381, 160] width 693 height 18
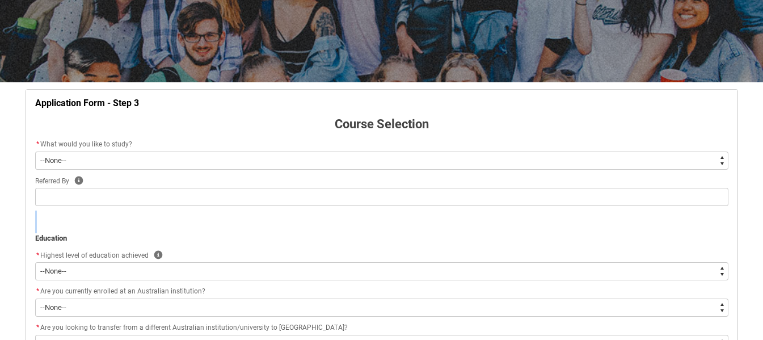
drag, startPoint x: 83, startPoint y: 226, endPoint x: 71, endPoint y: 168, distance: 59.2
click at [71, 168] on div "Application Form - Step 3 Course Selection * What would you like to study? * --…" at bounding box center [381, 278] width 707 height 365
click at [33, 121] on flowruntime-screen-field "Course Selection" at bounding box center [381, 126] width 707 height 23
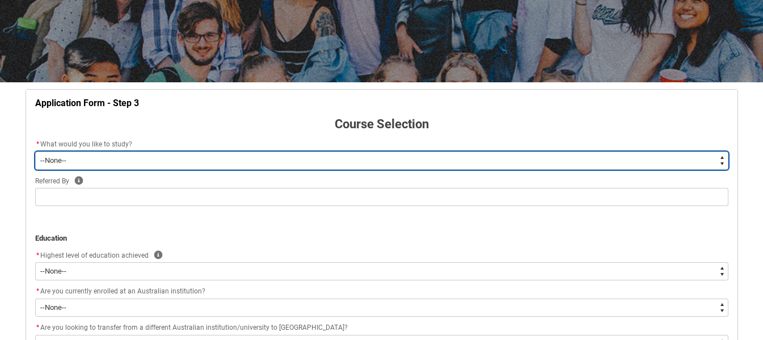
click at [64, 161] on select "--None-- Diploma Bachelor Post Graduate" at bounding box center [381, 160] width 693 height 18
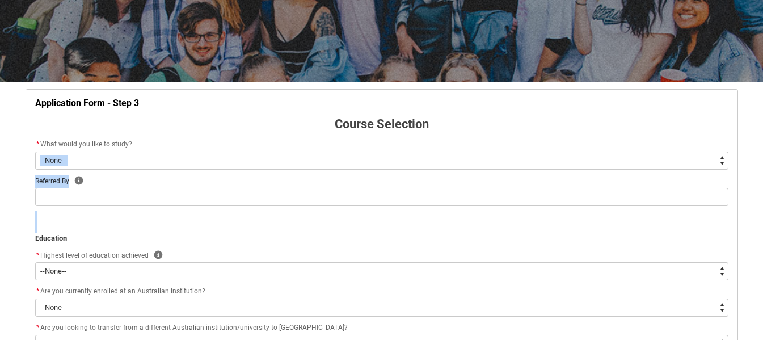
drag, startPoint x: 733, startPoint y: 227, endPoint x: 714, endPoint y: 160, distance: 70.2
click at [714, 160] on div "Application Form - Step 3 Course Selection * What would you like to study? * --…" at bounding box center [381, 278] width 707 height 365
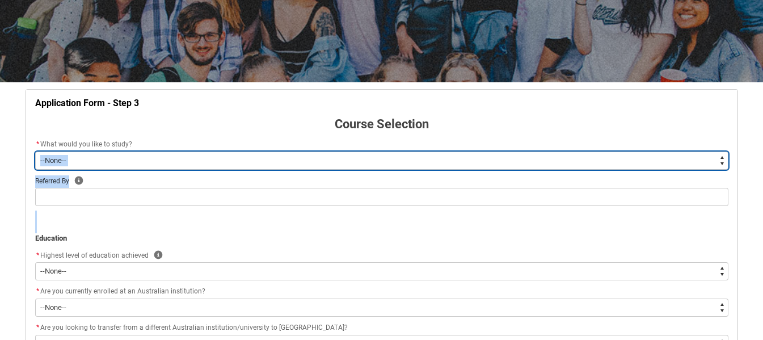
click at [714, 160] on select "--None-- Diploma Bachelor Post Graduate" at bounding box center [381, 160] width 693 height 18
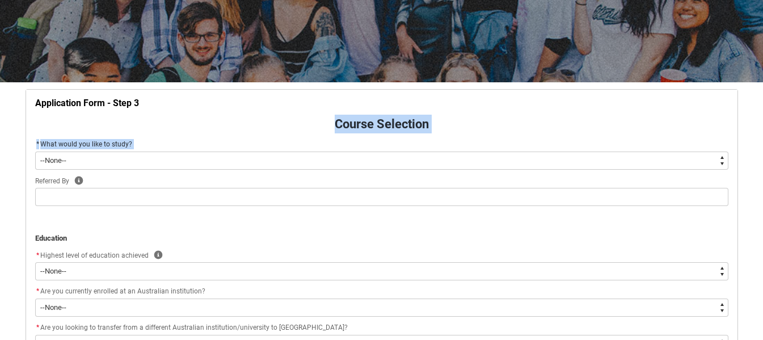
drag, startPoint x: 39, startPoint y: 134, endPoint x: 71, endPoint y: 159, distance: 40.5
click at [71, 159] on div "Application Form - Step 3 Course Selection * What would you like to study? * --…" at bounding box center [381, 278] width 707 height 365
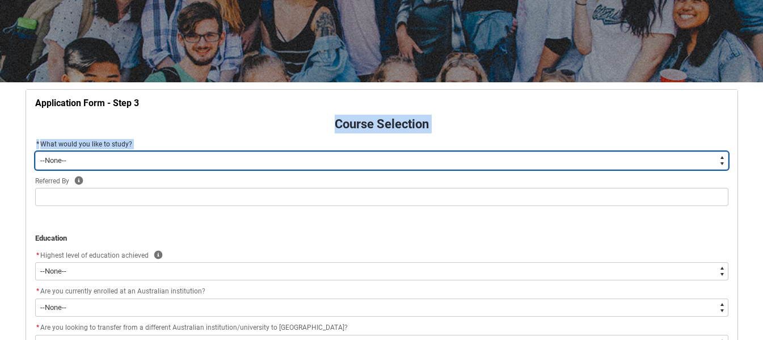
click at [71, 159] on select "--None-- Diploma Bachelor Post Graduate" at bounding box center [381, 160] width 693 height 18
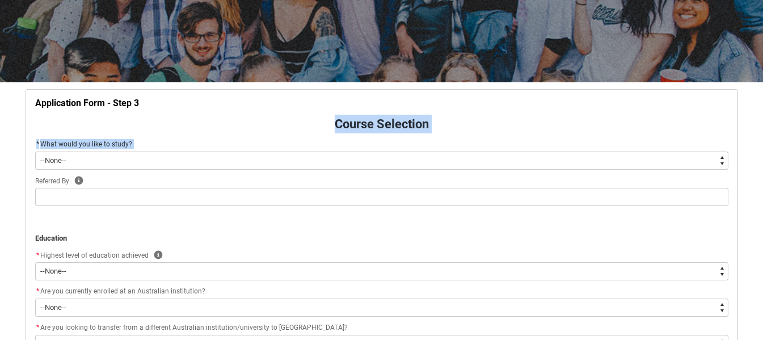
click at [162, 130] on p "Course Selection" at bounding box center [381, 124] width 693 height 19
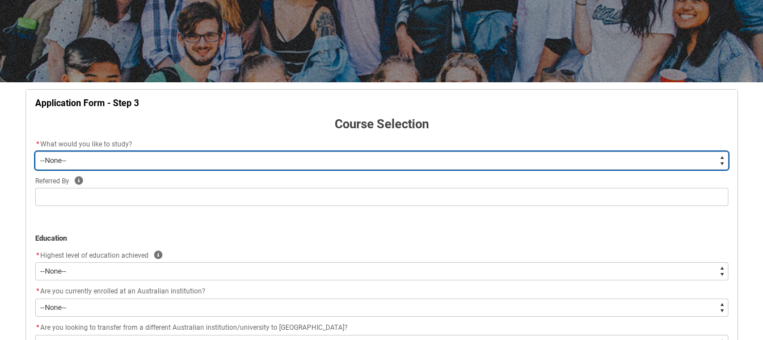
click at [51, 163] on select "--None-- Diploma Bachelor Post Graduate" at bounding box center [381, 160] width 693 height 18
drag, startPoint x: 39, startPoint y: 154, endPoint x: 47, endPoint y: 161, distance: 10.9
click at [47, 161] on select "--None-- Diploma Bachelor Post Graduate" at bounding box center [381, 160] width 693 height 18
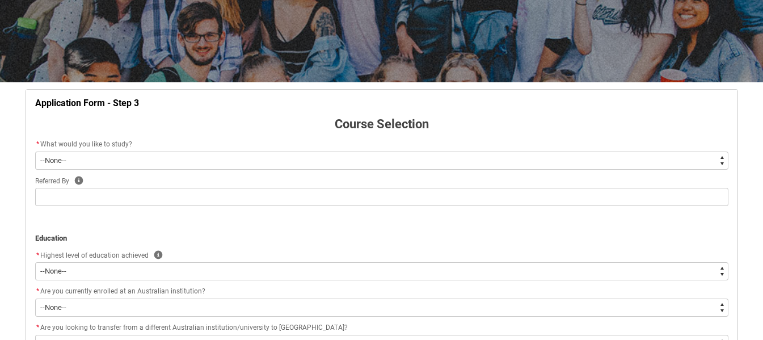
click at [182, 129] on p "Course Selection" at bounding box center [381, 124] width 693 height 19
drag, startPoint x: 41, startPoint y: 136, endPoint x: 141, endPoint y: 138, distance: 99.9
click at [141, 138] on div "Application Form - Step 3 Course Selection * What would you like to study? * --…" at bounding box center [381, 278] width 707 height 365
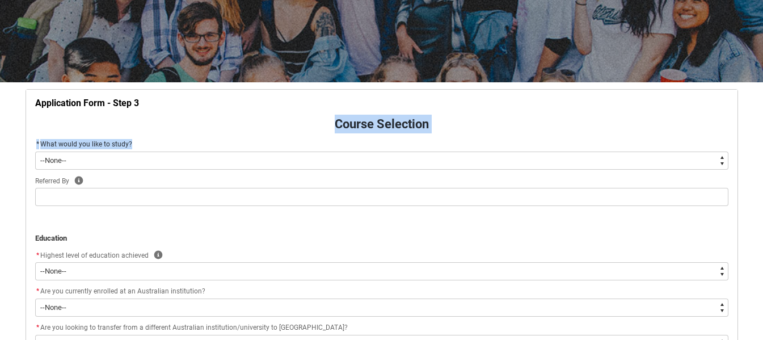
click at [180, 137] on flowruntime-screen-field "Course Selection" at bounding box center [381, 126] width 707 height 23
drag, startPoint x: 40, startPoint y: 142, endPoint x: 152, endPoint y: 144, distance: 112.3
click at [152, 144] on div "* What would you like to study?" at bounding box center [381, 145] width 693 height 14
copy span "What would you like to study?"
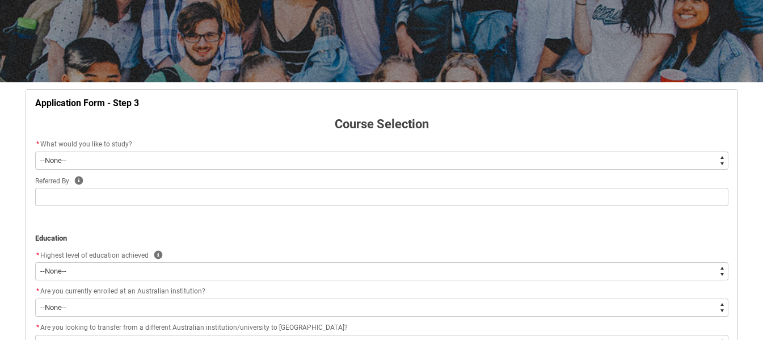
click at [229, 119] on p "Course Selection" at bounding box center [381, 124] width 693 height 19
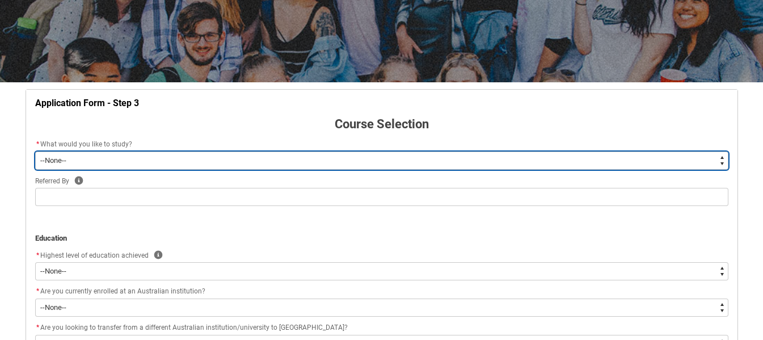
click at [191, 165] on select "--None-- Diploma Bachelor Post Graduate" at bounding box center [381, 160] width 693 height 18
click at [35, 151] on select "--None-- Diploma Bachelor Post Graduate" at bounding box center [381, 160] width 693 height 18
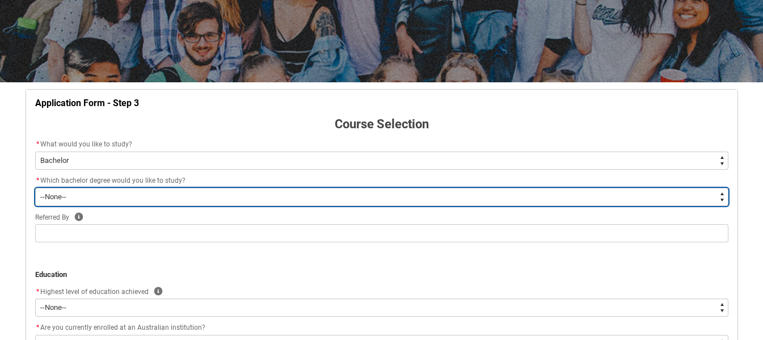
click at [148, 194] on select "--None-- Bachelor of 2D Animation Bachelor of Applied Business (Entertainment M…" at bounding box center [381, 197] width 693 height 18
click at [35, 188] on select "--None-- Bachelor of 2D Animation Bachelor of Applied Business (Entertainment M…" at bounding box center [381, 197] width 693 height 18
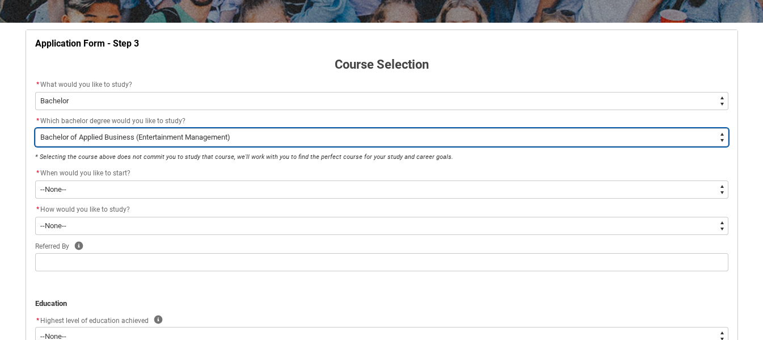
scroll to position [228, 0]
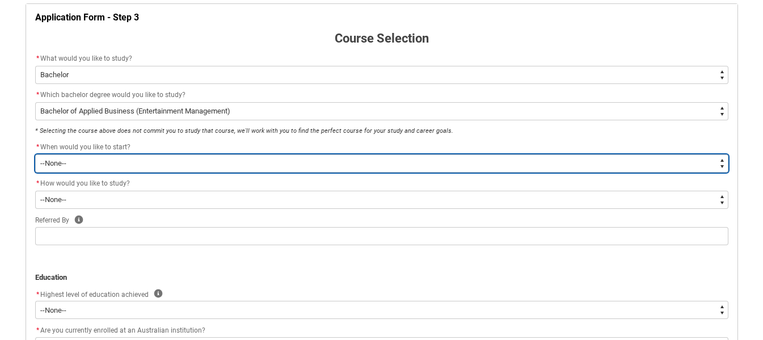
click at [185, 159] on select "--None-- Trimester 1 2026, starting [DATE] Trimester 3 2025, starting [DATE]" at bounding box center [381, 163] width 693 height 18
click at [35, 154] on select "--None-- Trimester 1 2026, starting [DATE] Trimester 3 2025, starting [DATE]" at bounding box center [381, 163] width 693 height 18
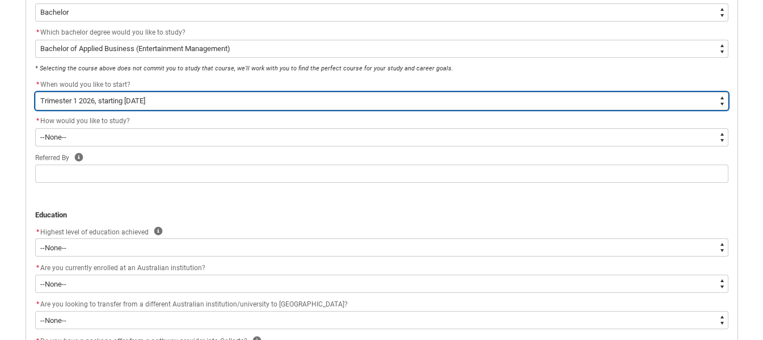
scroll to position [291, 0]
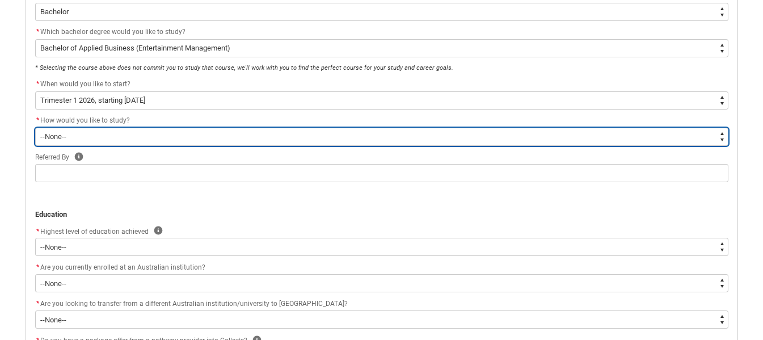
click at [168, 140] on select "--None-- On-campus Online" at bounding box center [381, 137] width 693 height 18
click at [35, 128] on select "--None-- On-campus Online" at bounding box center [381, 137] width 693 height 18
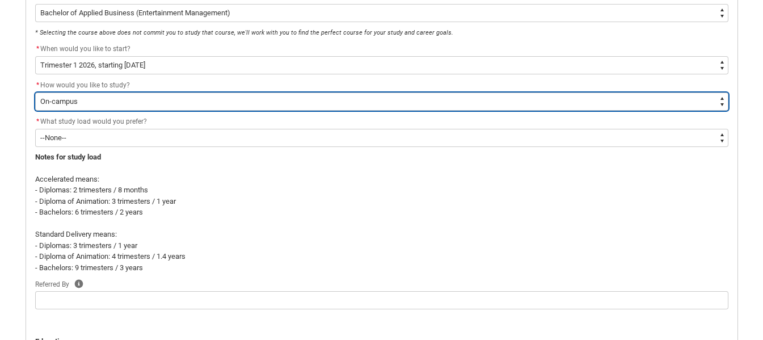
scroll to position [327, 0]
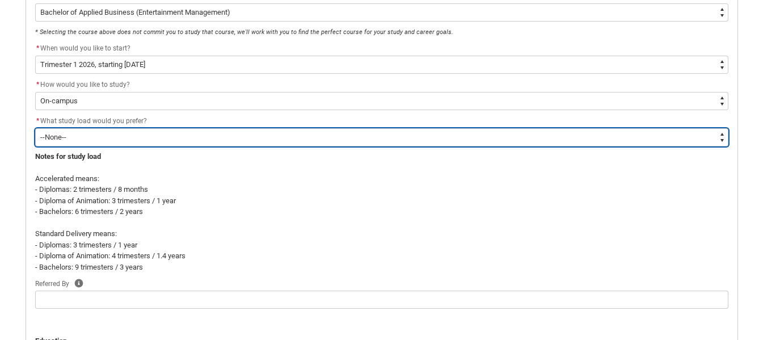
click at [149, 140] on select "--None-- Accelerated Learning Standard Delivery" at bounding box center [381, 137] width 693 height 18
click at [35, 128] on select "--None-- Accelerated Learning Standard Delivery" at bounding box center [381, 137] width 693 height 18
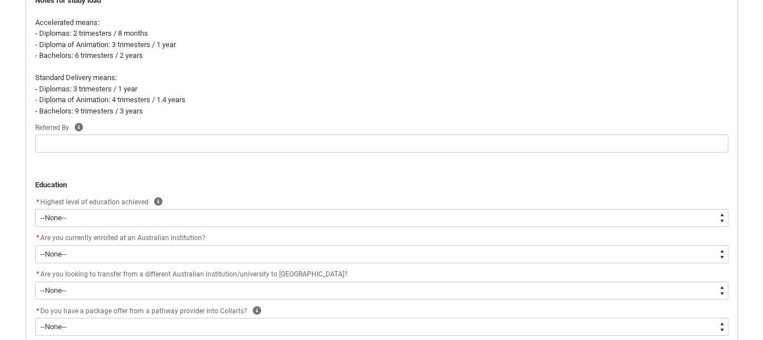
scroll to position [483, 0]
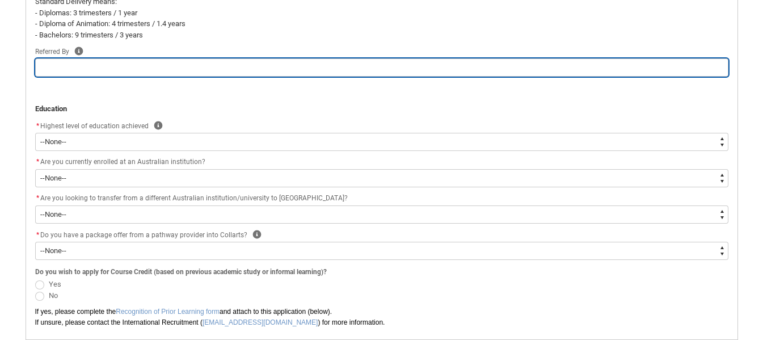
click at [155, 64] on input "REDU_Application_Form_for_Applicant flow" at bounding box center [381, 67] width 693 height 18
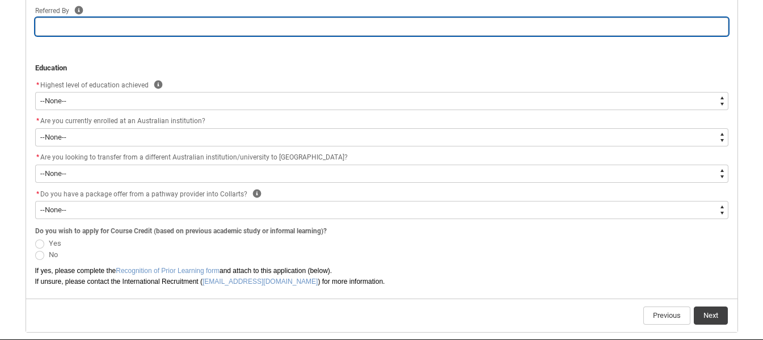
scroll to position [602, 0]
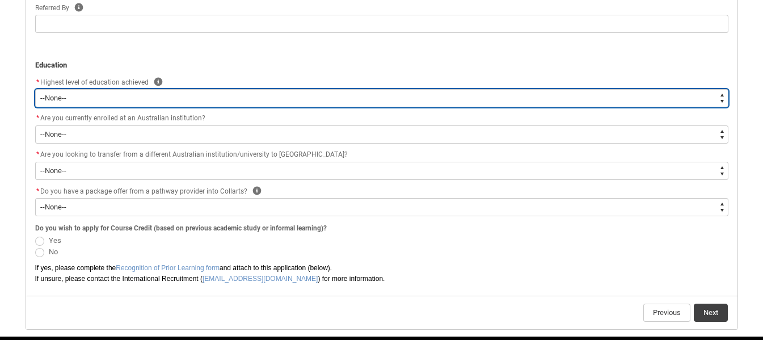
click at [175, 97] on select "--None-- Completed High School Completed a VET Course Completed Foundation Stud…" at bounding box center [381, 98] width 693 height 18
click at [35, 89] on select "--None-- Completed High School Completed a VET Course Completed Foundation Stud…" at bounding box center [381, 98] width 693 height 18
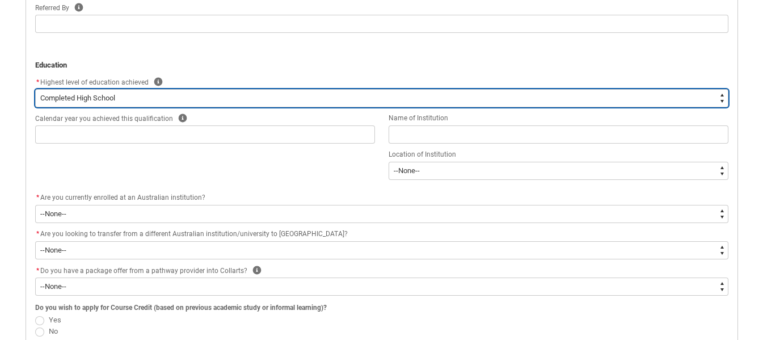
click at [175, 99] on select "--None-- Completed High School Completed a VET Course Completed Foundation Stud…" at bounding box center [381, 98] width 693 height 18
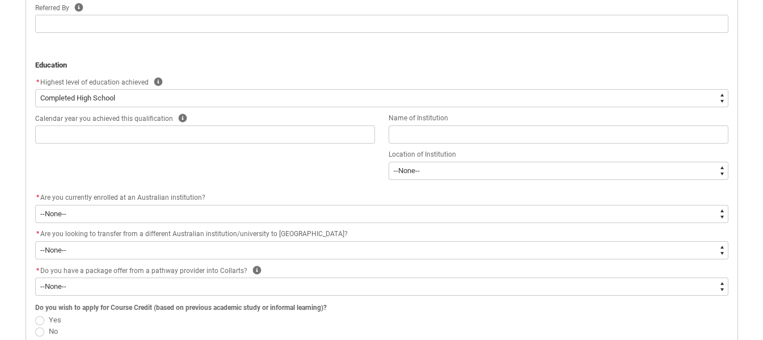
click at [261, 43] on p "REDU_Application_Form_for_Applicant flow" at bounding box center [381, 42] width 693 height 11
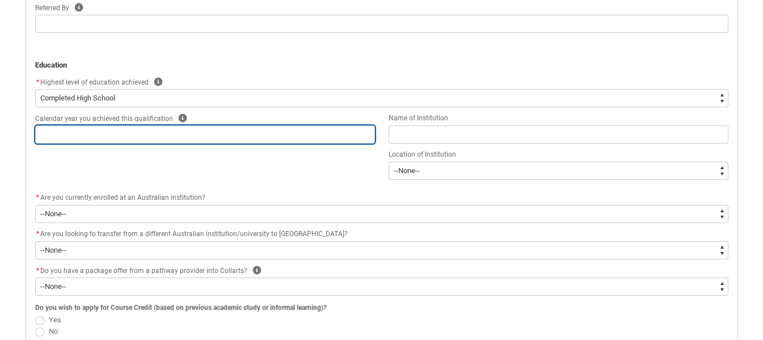
click at [229, 130] on input "REDU_Application_Form_for_Applicant flow" at bounding box center [205, 134] width 340 height 18
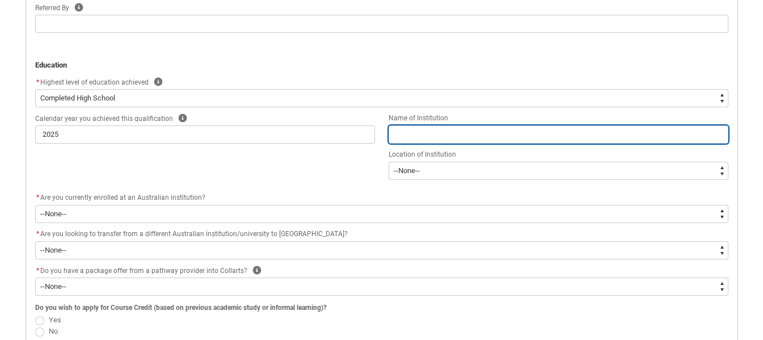
click at [399, 130] on input "REDU_Application_Form_for_Applicant flow" at bounding box center [559, 134] width 340 height 18
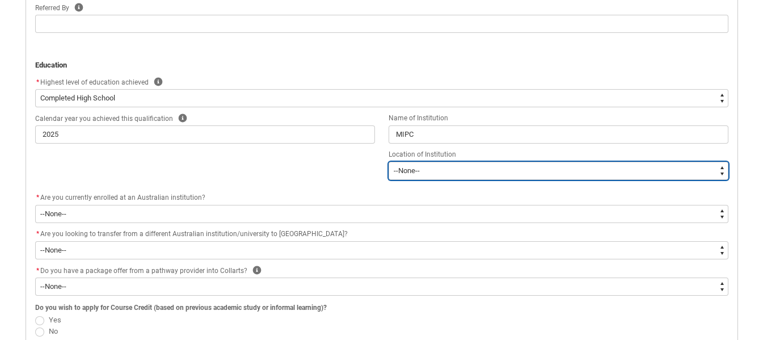
click at [447, 171] on select "--[GEOGRAPHIC_DATA]-- [GEOGRAPHIC_DATA] [GEOGRAPHIC_DATA] [GEOGRAPHIC_DATA] [GE…" at bounding box center [559, 171] width 340 height 18
click at [389, 162] on select "--[GEOGRAPHIC_DATA]-- [GEOGRAPHIC_DATA] [GEOGRAPHIC_DATA] [GEOGRAPHIC_DATA] [GE…" at bounding box center [559, 171] width 340 height 18
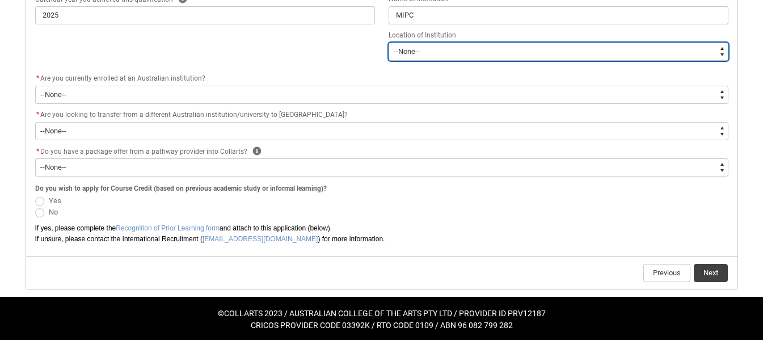
scroll to position [722, 0]
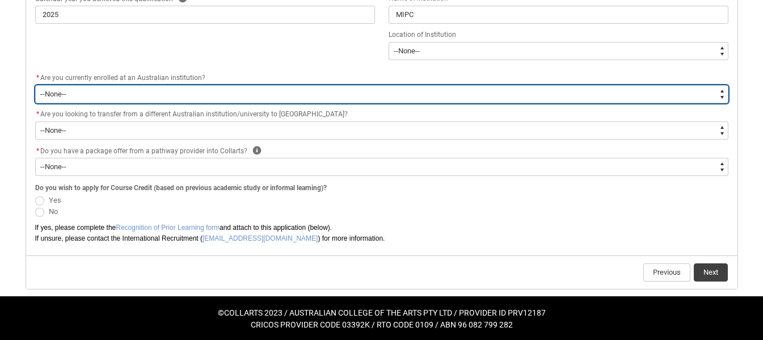
click at [286, 99] on select "--None-- Yes No" at bounding box center [381, 94] width 693 height 18
click at [35, 85] on select "--None-- Yes No" at bounding box center [381, 94] width 693 height 18
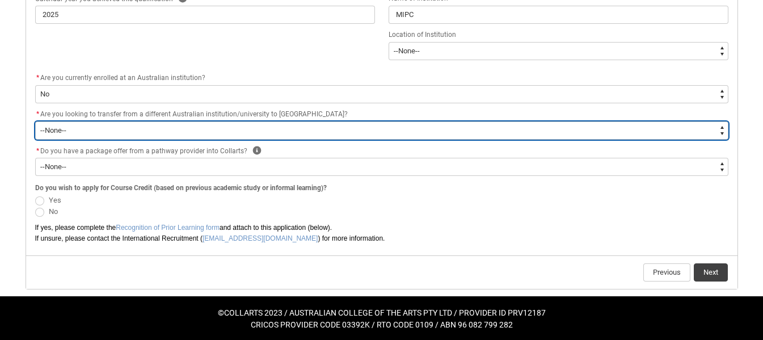
click at [232, 134] on select "--None-- Yes No" at bounding box center [381, 130] width 693 height 18
click at [35, 121] on select "--None-- Yes No" at bounding box center [381, 130] width 693 height 18
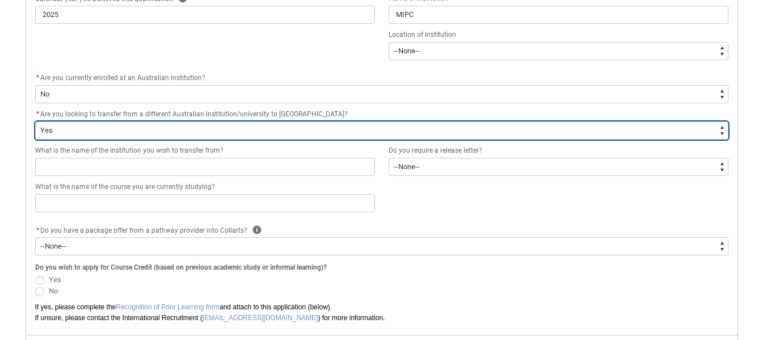
scroll to position [758, 0]
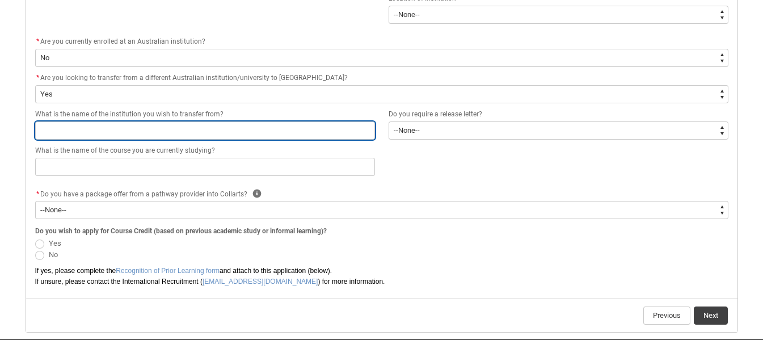
click at [199, 132] on input "REDU_Application_Form_for_Applicant flow" at bounding box center [205, 130] width 340 height 18
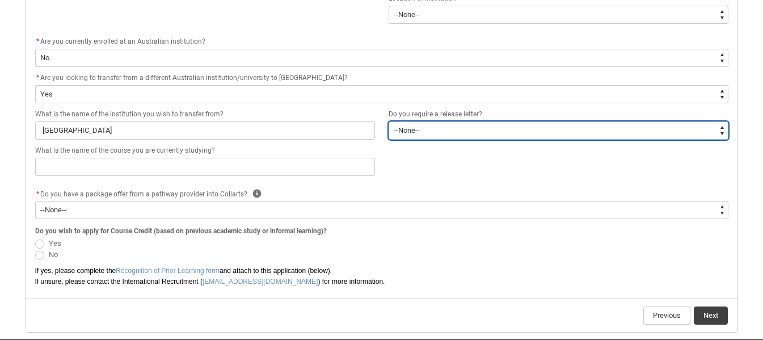
click at [438, 133] on select "--None-- Yes No" at bounding box center [559, 130] width 340 height 18
click at [389, 121] on select "--None-- Yes No" at bounding box center [559, 130] width 340 height 18
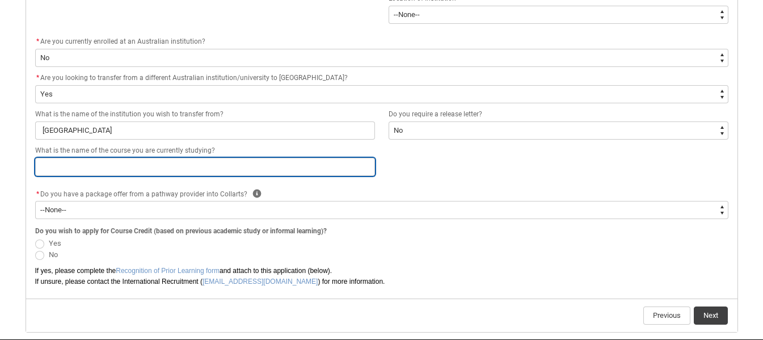
click at [287, 170] on input "REDU_Application_Form_for_Applicant flow" at bounding box center [205, 167] width 340 height 18
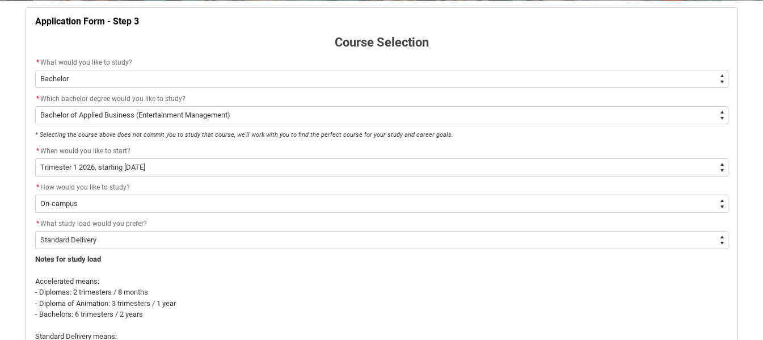
scroll to position [222, 0]
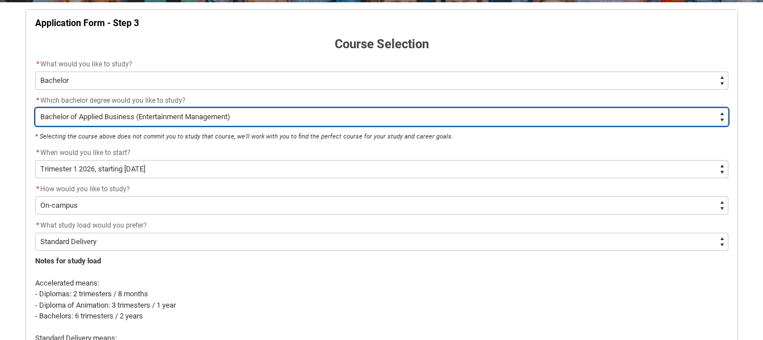
click at [268, 118] on select "--None-- Bachelor of 2D Animation Bachelor of Applied Business (Entertainment M…" at bounding box center [381, 117] width 693 height 18
click at [35, 108] on select "--None-- Bachelor of 2D Animation Bachelor of Applied Business (Entertainment M…" at bounding box center [381, 117] width 693 height 18
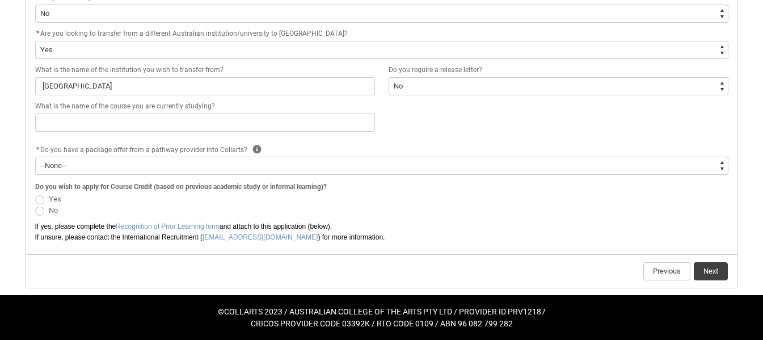
scroll to position [804, 0]
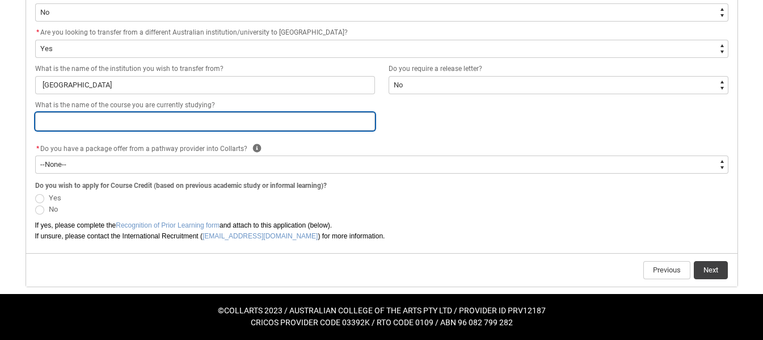
click at [179, 122] on input "REDU_Application_Form_for_Applicant flow" at bounding box center [205, 121] width 340 height 18
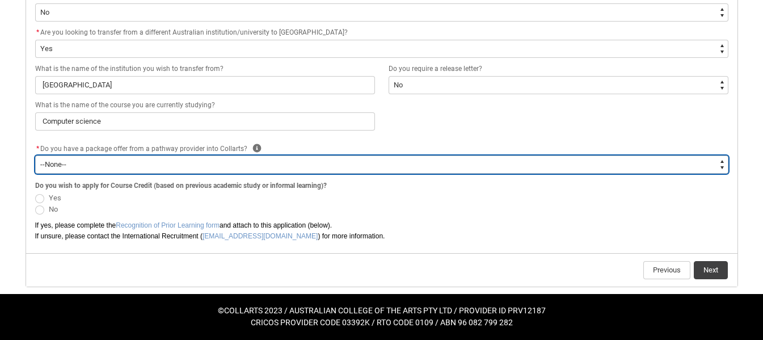
click at [197, 164] on select "--None-- Yes No" at bounding box center [381, 164] width 693 height 18
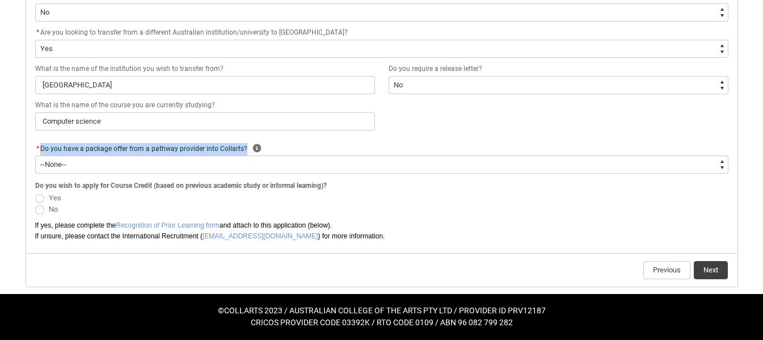
drag, startPoint x: 40, startPoint y: 149, endPoint x: 246, endPoint y: 149, distance: 206.5
click at [246, 149] on lightning-formatted-rich-text "Do you have a package offer from a pathway provider into Collarts?" at bounding box center [146, 147] width 212 height 10
copy span "Do you have a package offer from a pathway provider into Collarts?"
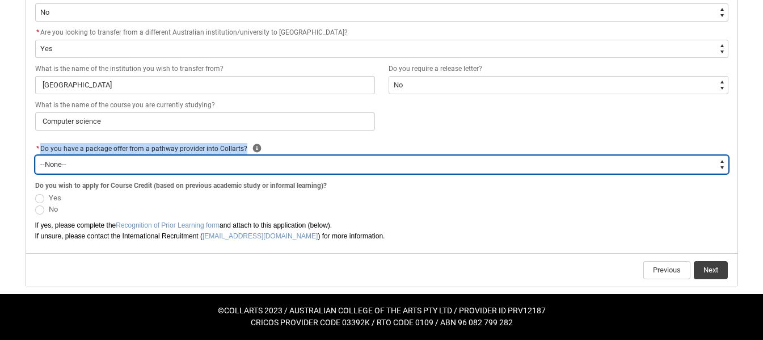
click at [201, 166] on select "--None-- Yes No" at bounding box center [381, 164] width 693 height 18
click at [35, 155] on select "--None-- Yes No" at bounding box center [381, 164] width 693 height 18
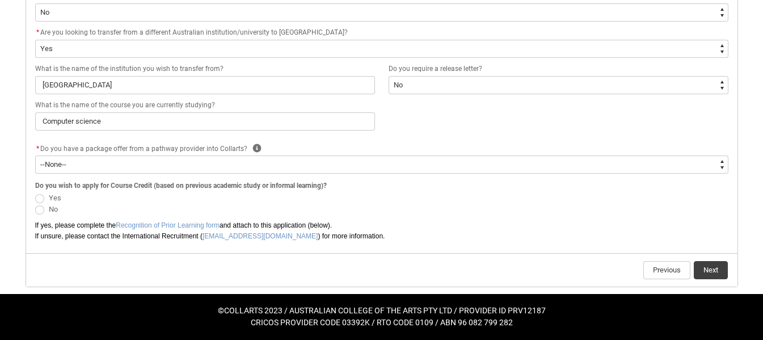
click at [41, 210] on span "REDU_Application_Form_for_Applicant flow" at bounding box center [39, 209] width 9 height 9
click at [35, 204] on input "No" at bounding box center [35, 203] width 1 height 1
click at [705, 266] on button "Next" at bounding box center [711, 270] width 34 height 18
